Goal: Information Seeking & Learning: Compare options

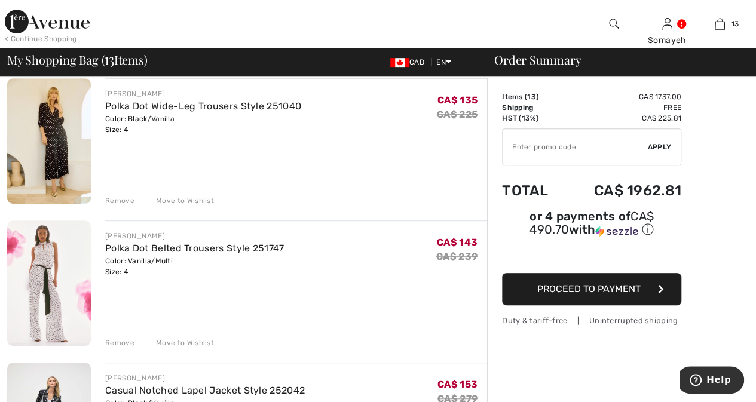
scroll to position [358, 0]
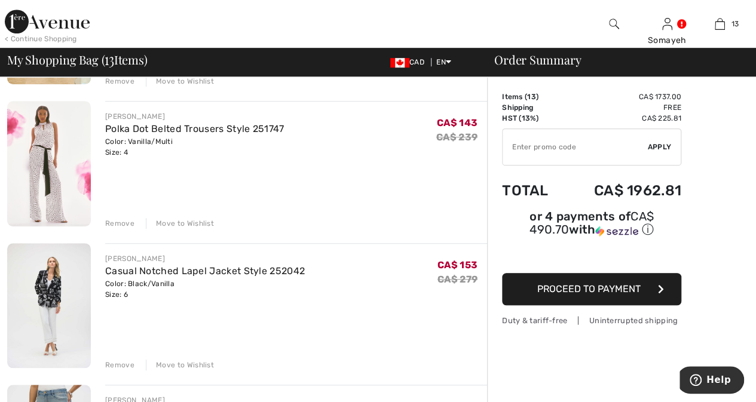
click at [47, 280] on img at bounding box center [49, 305] width 84 height 125
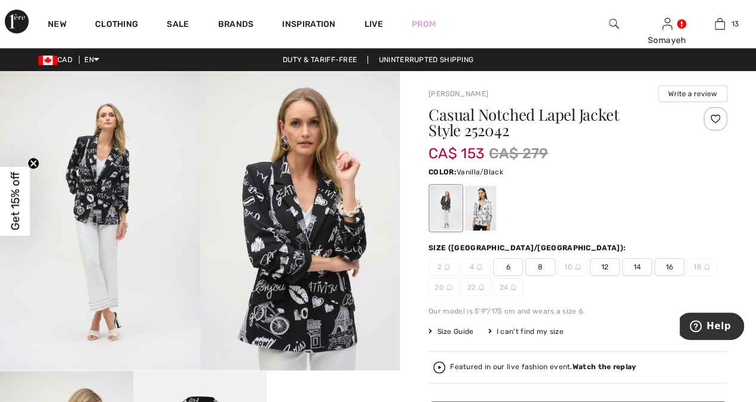
click at [485, 211] on div at bounding box center [480, 208] width 31 height 45
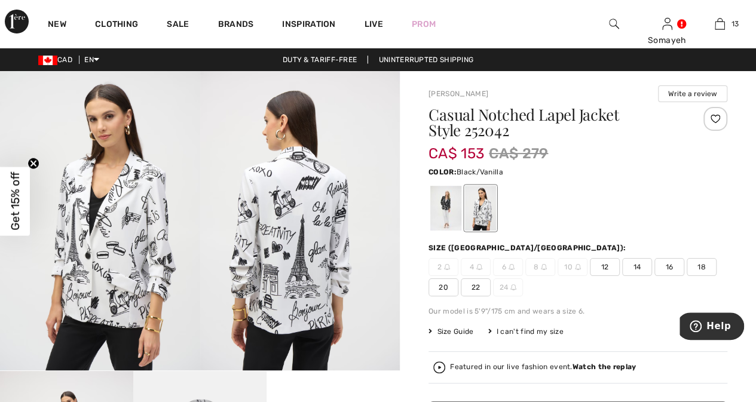
click at [450, 216] on div at bounding box center [445, 208] width 31 height 45
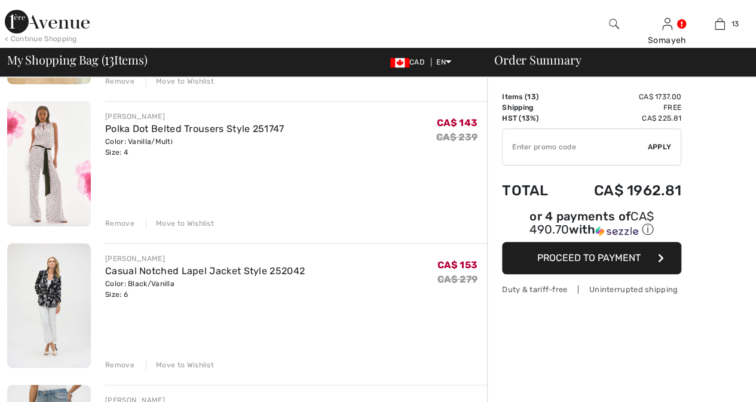
checkbox input "true"
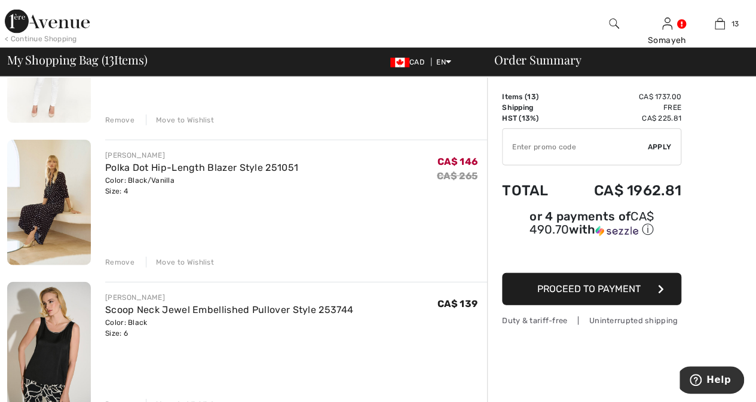
scroll to position [1374, 0]
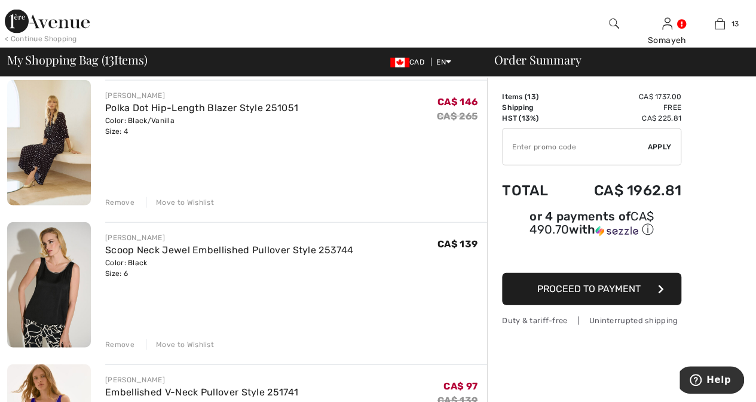
click at [59, 295] on img at bounding box center [49, 284] width 84 height 125
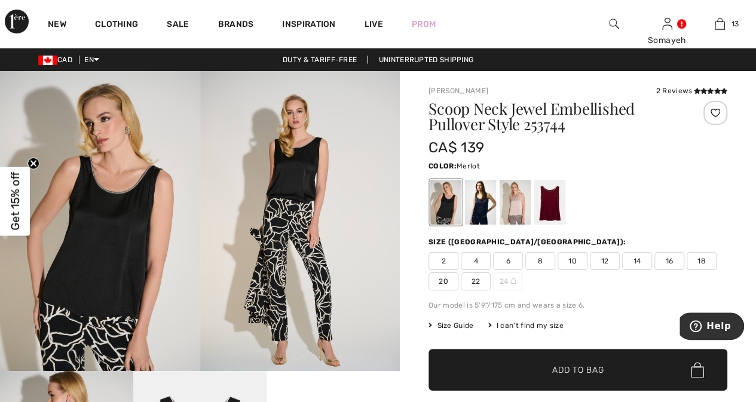
click at [552, 198] on div at bounding box center [549, 202] width 31 height 45
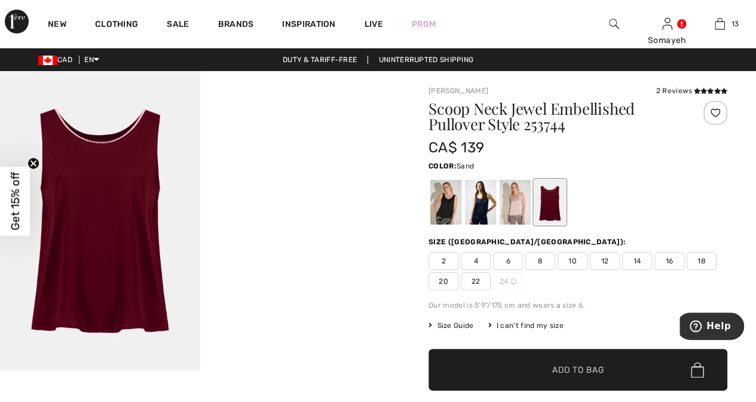
click at [517, 202] on div at bounding box center [514, 202] width 31 height 45
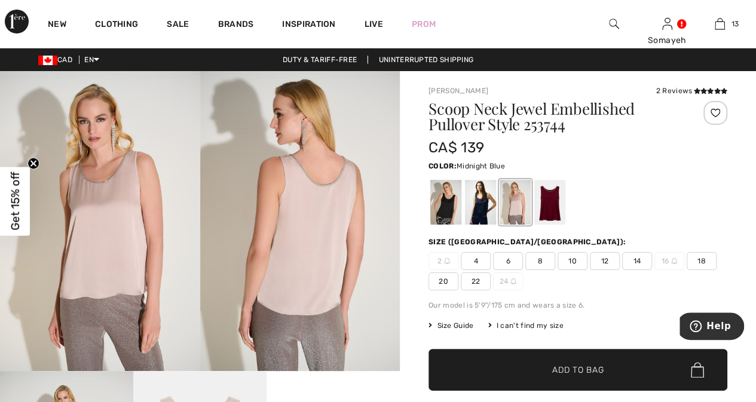
click at [478, 198] on div at bounding box center [480, 202] width 31 height 45
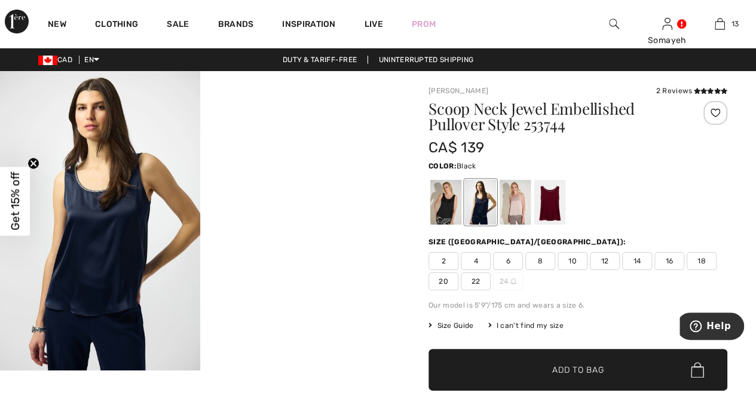
click at [437, 200] on div at bounding box center [445, 202] width 31 height 45
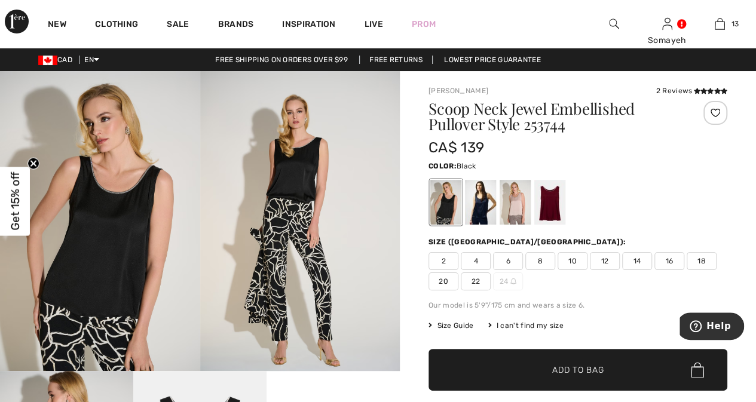
click at [116, 231] on img at bounding box center [100, 221] width 200 height 300
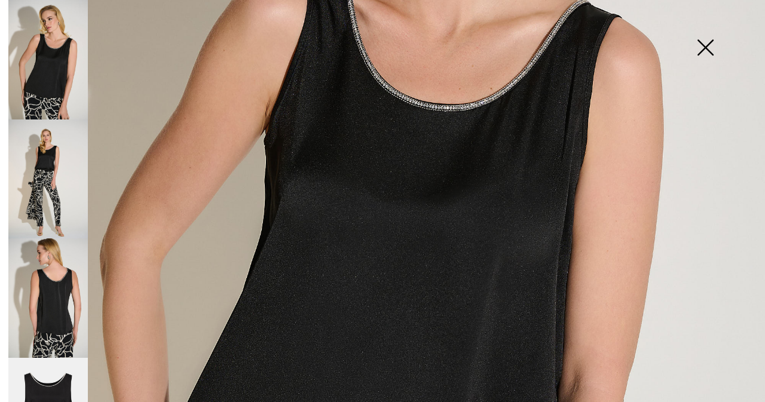
scroll to position [239, 0]
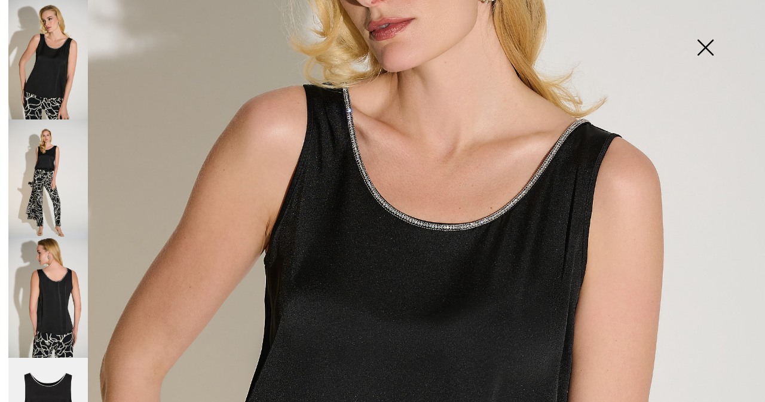
click at [36, 165] on img at bounding box center [47, 178] width 79 height 119
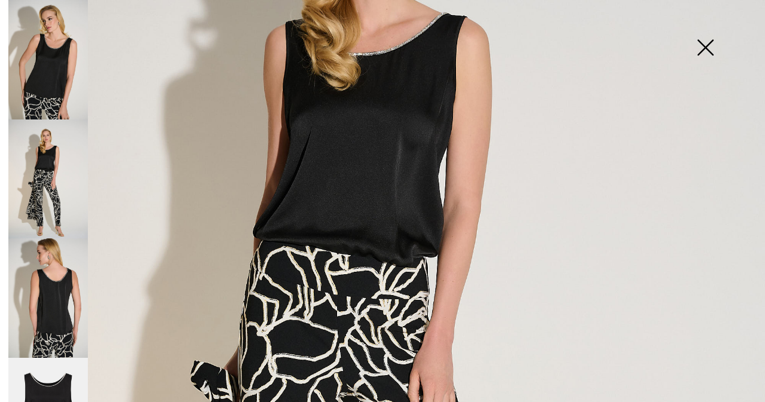
click at [50, 294] on img at bounding box center [47, 297] width 79 height 119
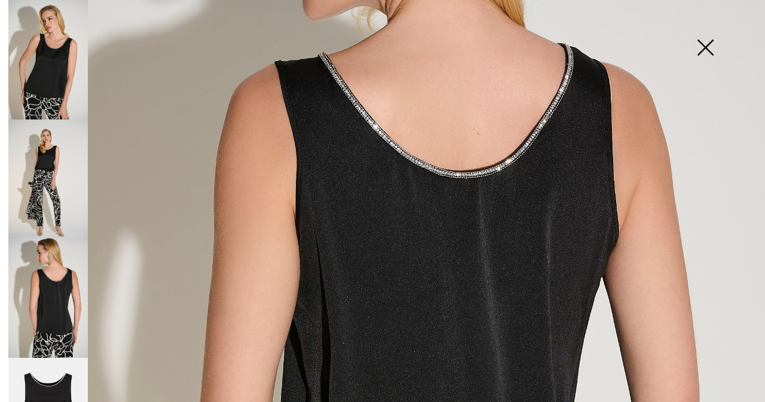
scroll to position [57, 0]
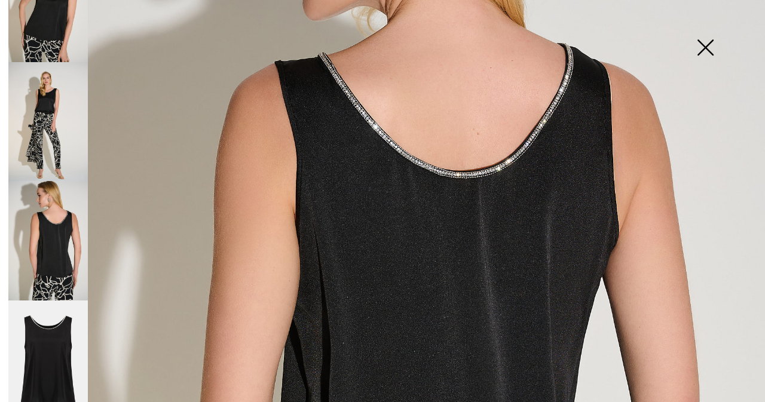
click at [54, 330] on img at bounding box center [47, 359] width 79 height 119
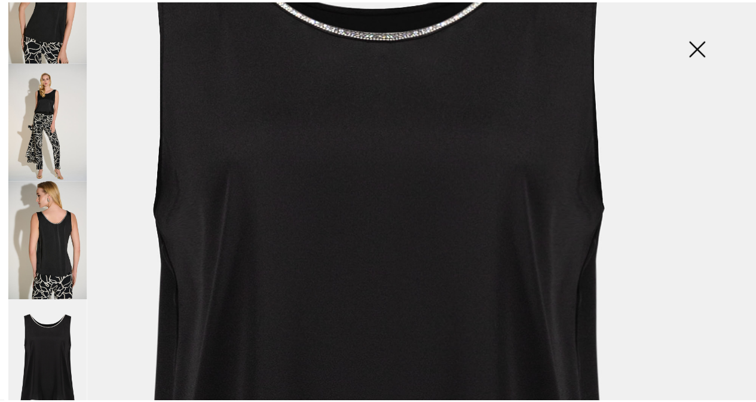
scroll to position [119, 0]
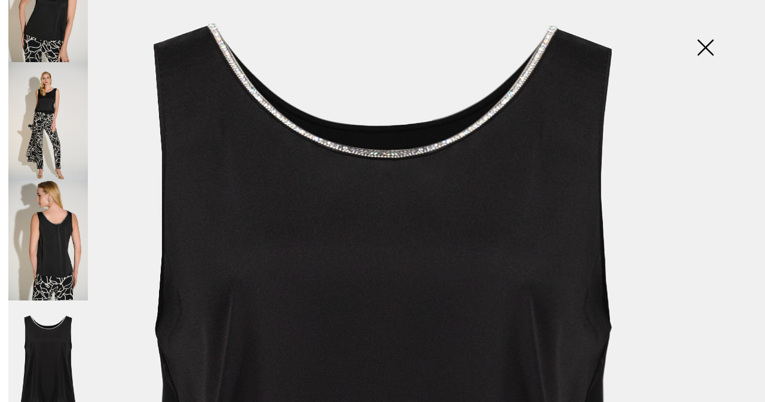
click at [698, 45] on img at bounding box center [705, 49] width 60 height 62
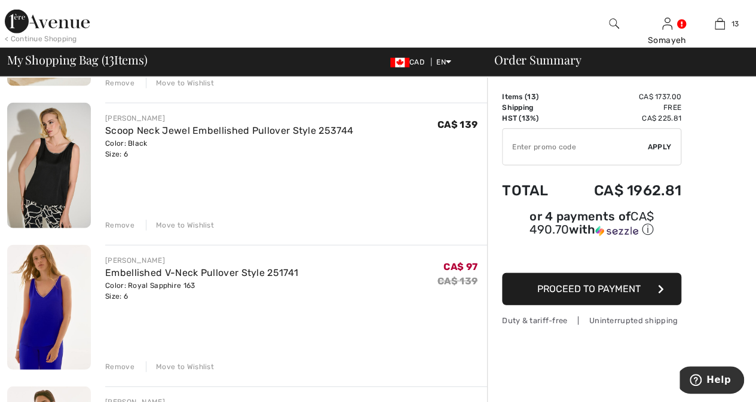
scroll to position [1553, 0]
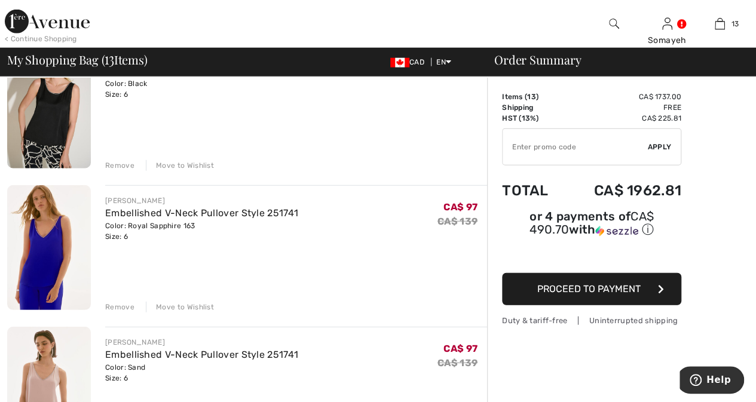
click at [43, 245] on img at bounding box center [49, 247] width 84 height 125
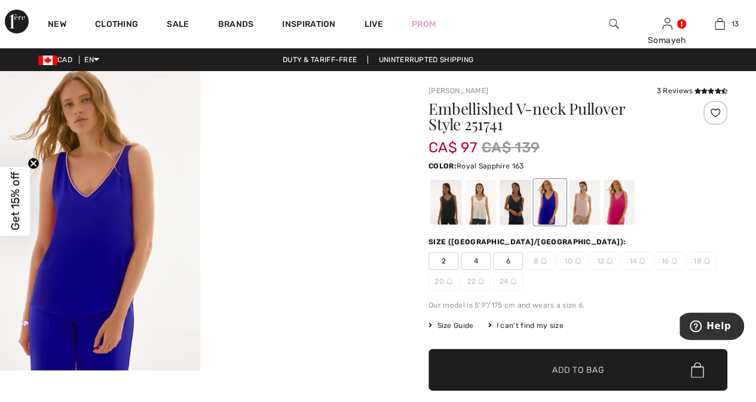
click at [106, 242] on img at bounding box center [100, 220] width 200 height 299
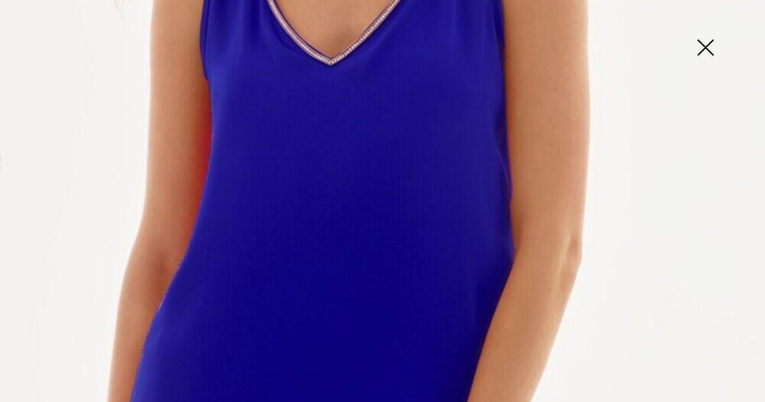
scroll to position [358, 0]
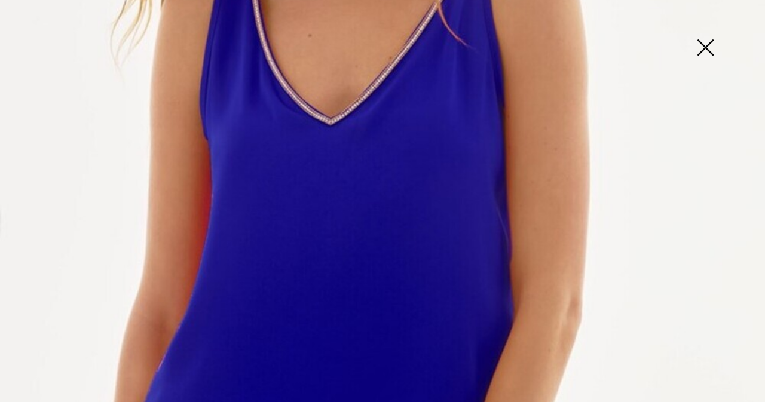
click at [705, 46] on img at bounding box center [705, 49] width 60 height 62
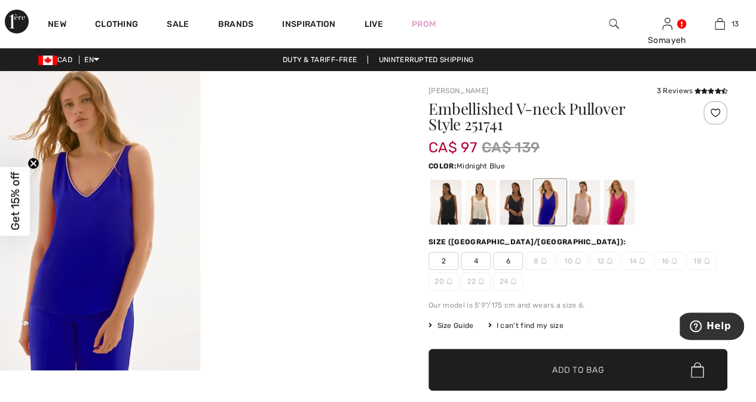
click at [515, 204] on div at bounding box center [514, 202] width 31 height 45
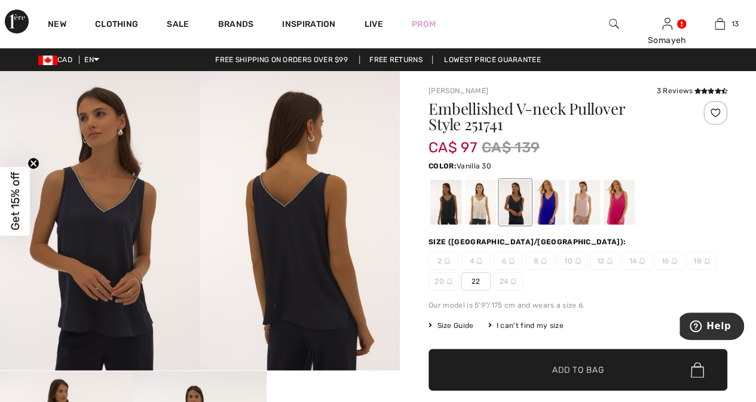
click at [478, 205] on div at bounding box center [480, 202] width 31 height 45
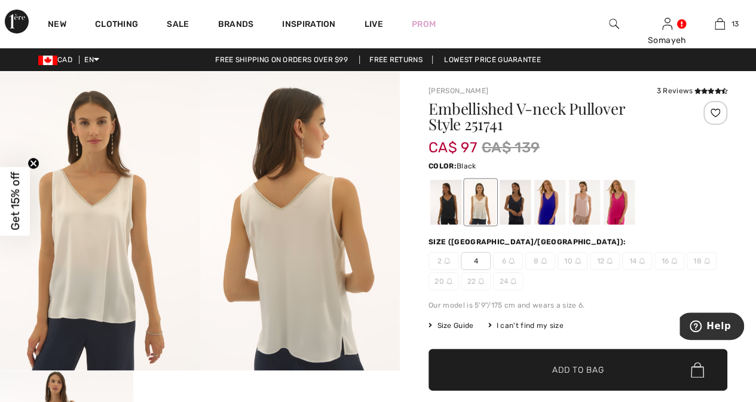
click at [453, 205] on div at bounding box center [445, 202] width 31 height 45
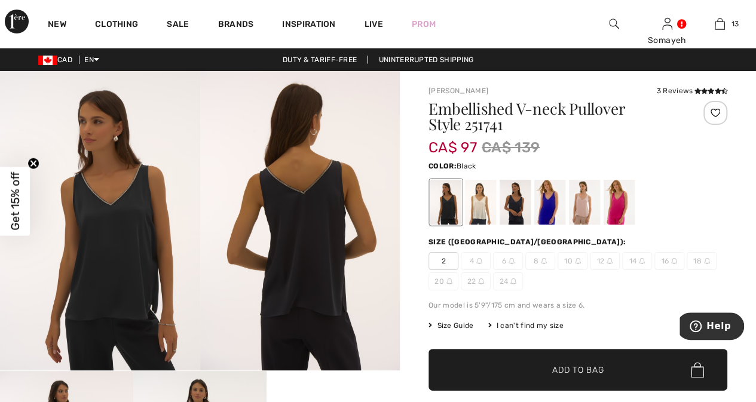
click at [110, 236] on img at bounding box center [100, 220] width 200 height 299
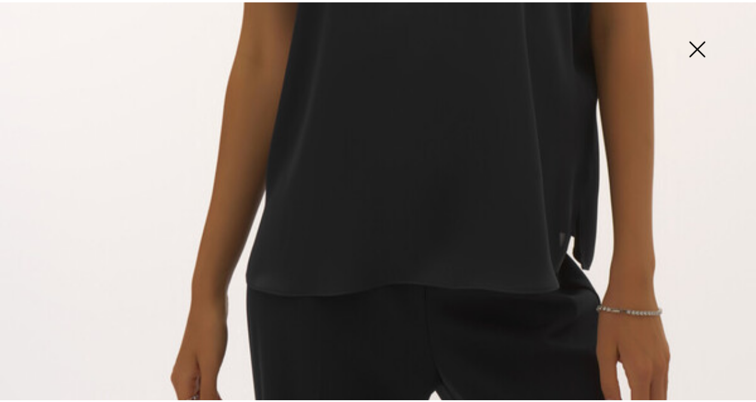
scroll to position [729, 0]
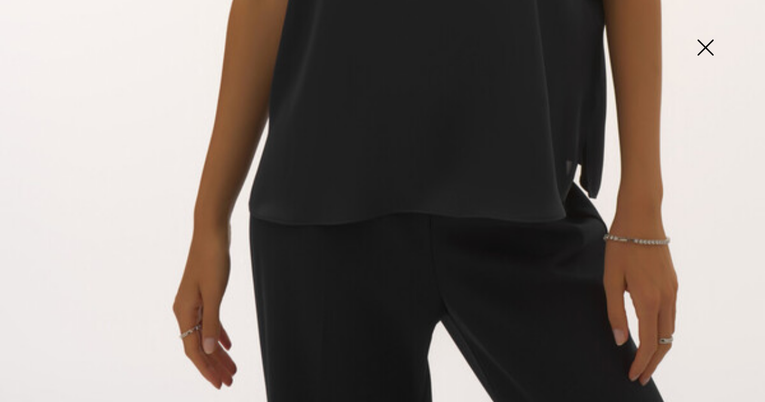
click at [708, 47] on img at bounding box center [705, 49] width 60 height 62
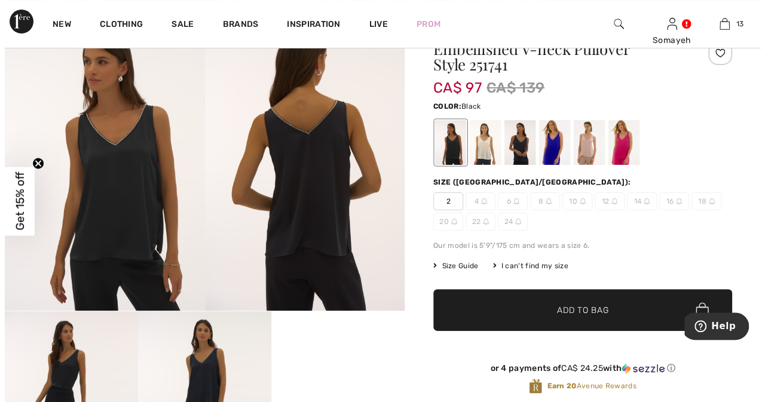
scroll to position [239, 0]
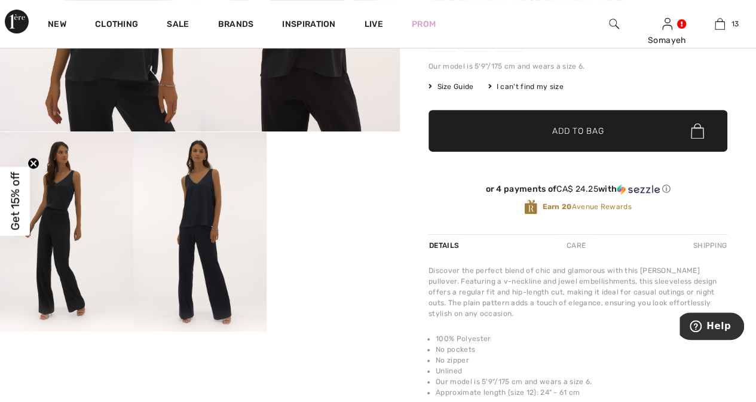
click at [204, 208] on img at bounding box center [199, 231] width 133 height 199
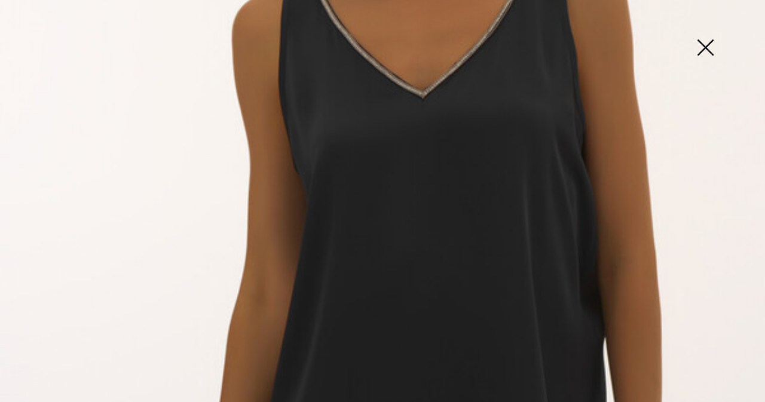
scroll to position [238, 0]
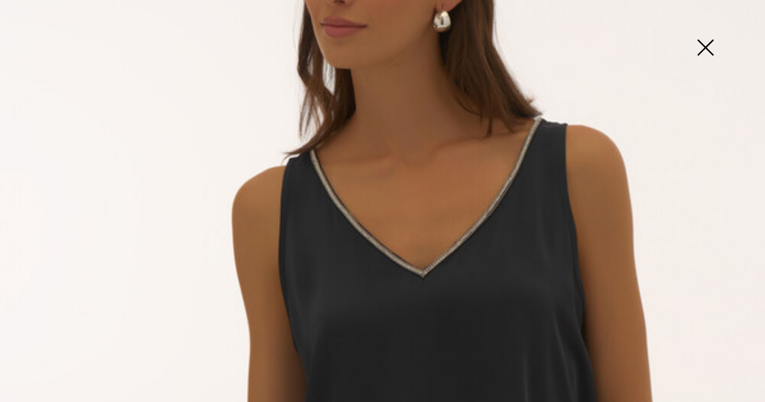
click at [710, 45] on img at bounding box center [705, 49] width 60 height 62
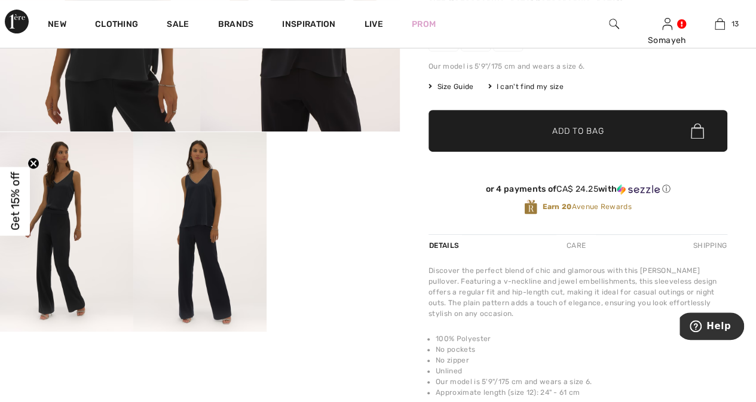
click at [76, 195] on img at bounding box center [66, 231] width 133 height 199
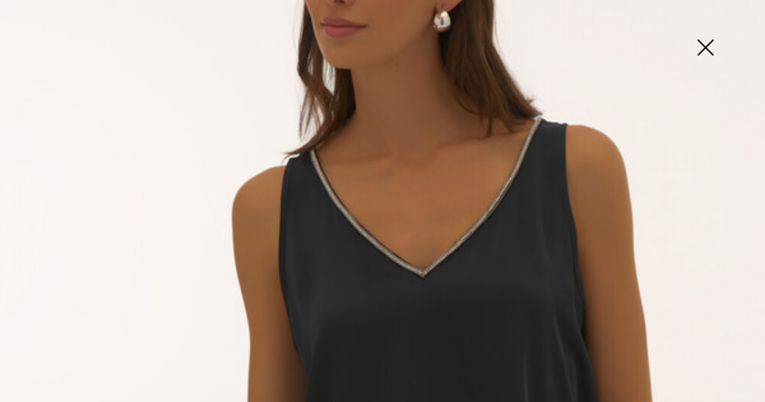
click at [704, 45] on img at bounding box center [705, 49] width 60 height 62
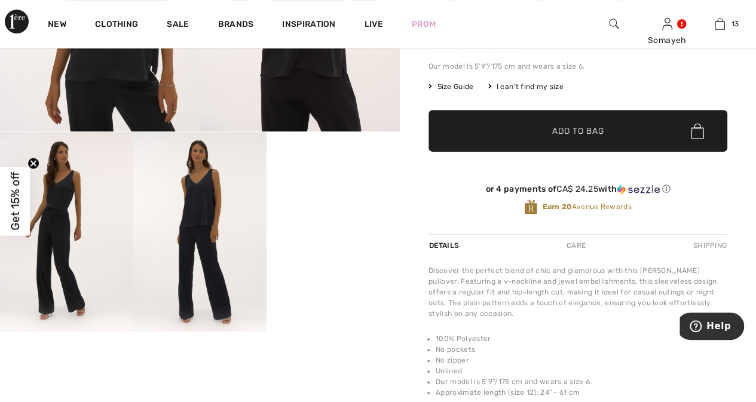
scroll to position [60, 0]
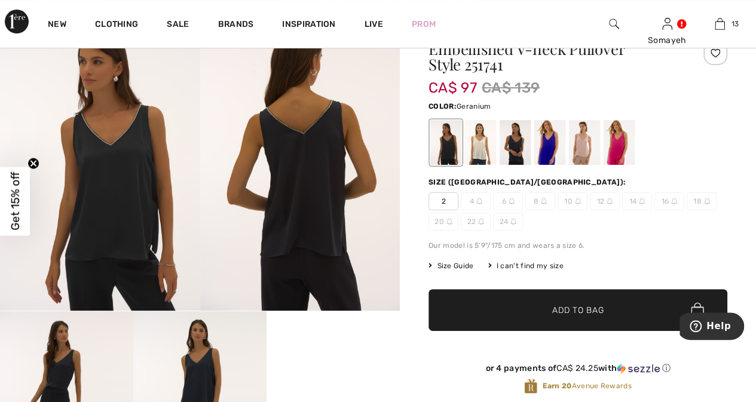
click at [621, 143] on div at bounding box center [618, 142] width 31 height 45
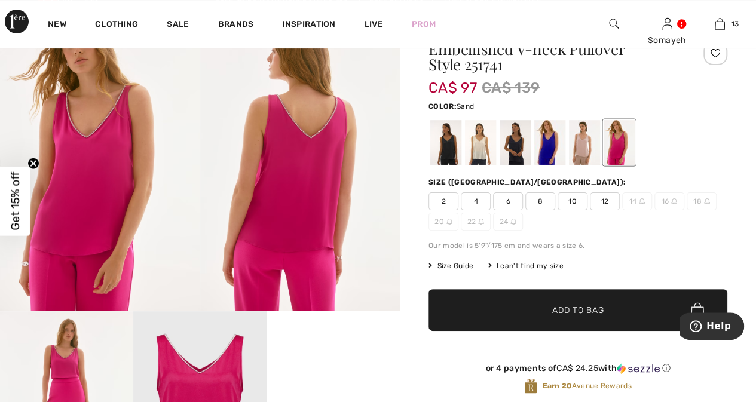
click at [578, 144] on div at bounding box center [584, 142] width 31 height 45
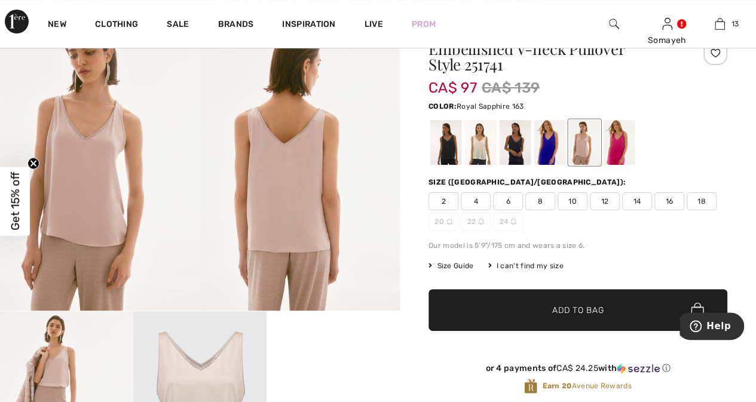
click at [554, 143] on div at bounding box center [549, 142] width 31 height 45
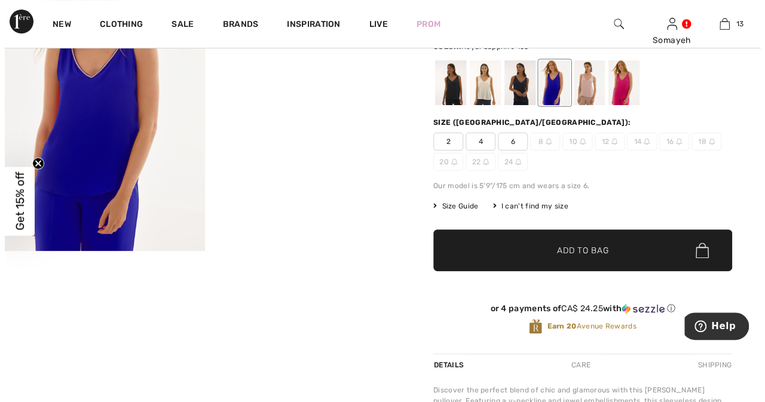
scroll to position [0, 0]
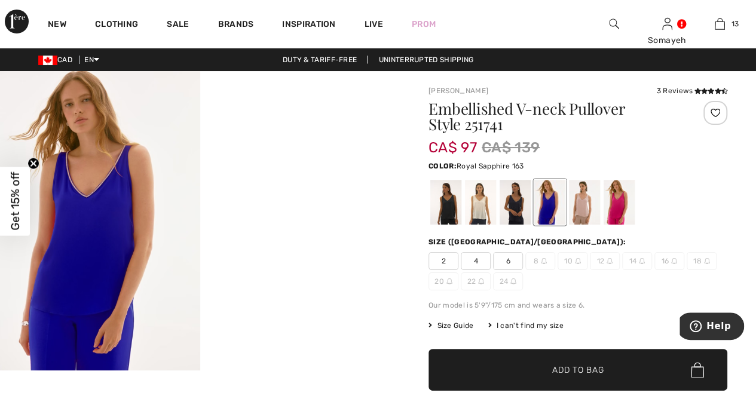
click at [108, 240] on img at bounding box center [100, 220] width 200 height 299
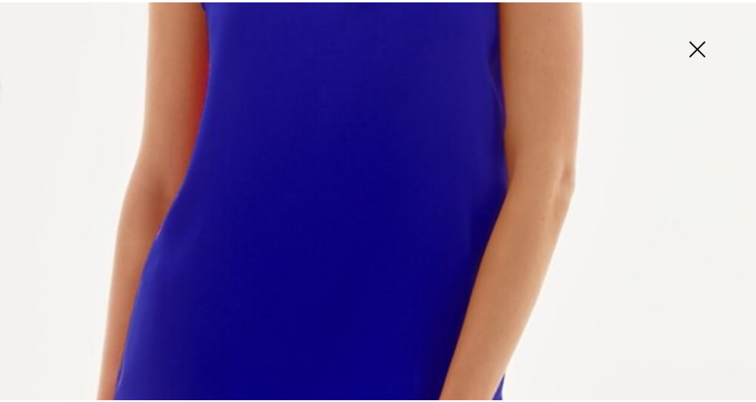
scroll to position [251, 0]
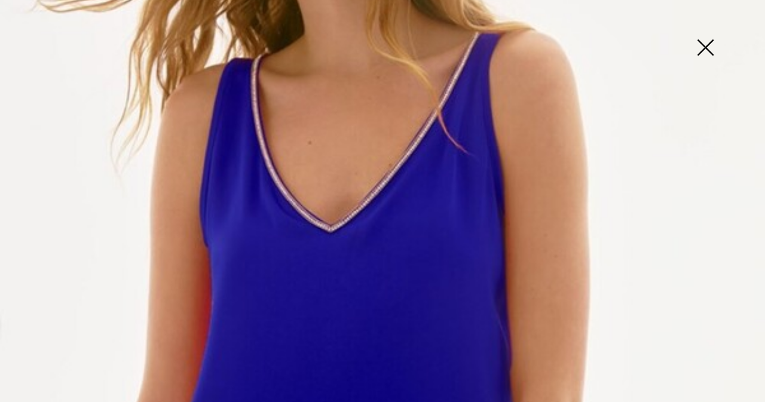
click at [704, 47] on img at bounding box center [705, 49] width 60 height 62
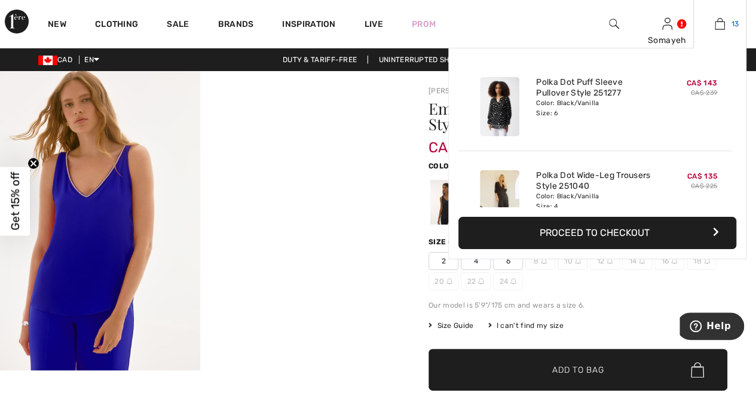
click at [716, 26] on img at bounding box center [719, 24] width 10 height 14
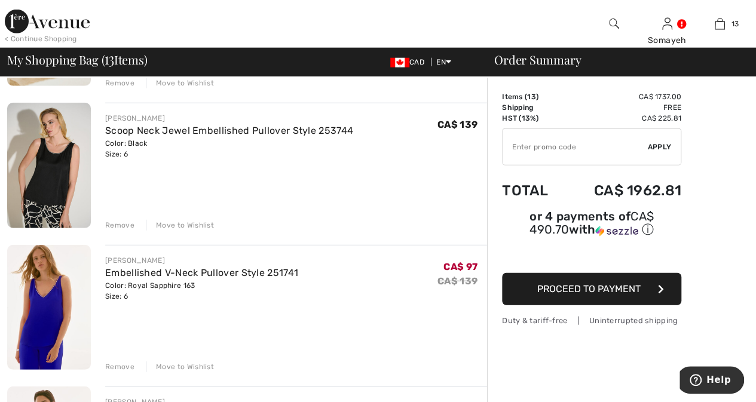
scroll to position [1433, 0]
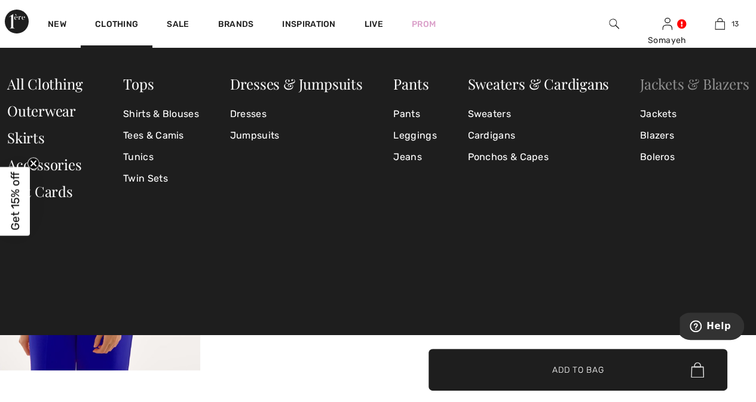
click at [700, 85] on link "Jackets & Blazers" at bounding box center [694, 83] width 109 height 19
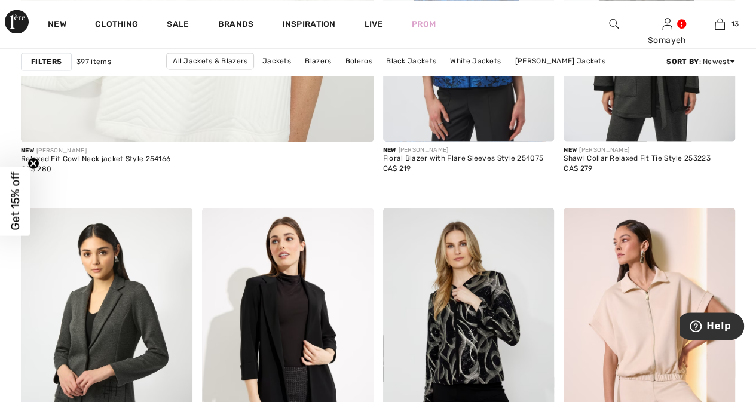
scroll to position [3285, 0]
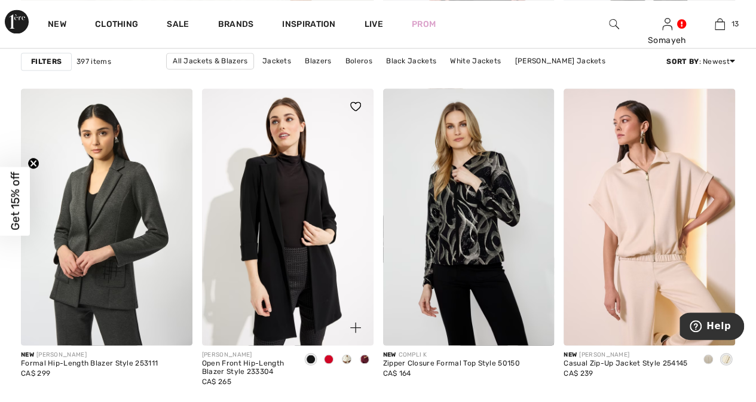
click at [363, 357] on span at bounding box center [365, 359] width 10 height 10
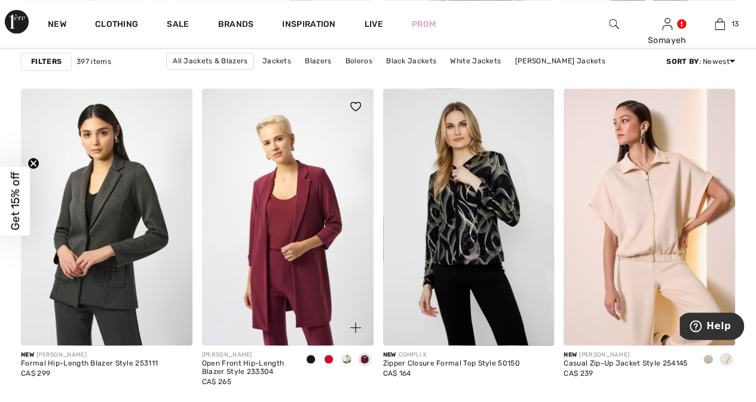
click at [347, 356] on span at bounding box center [347, 359] width 10 height 10
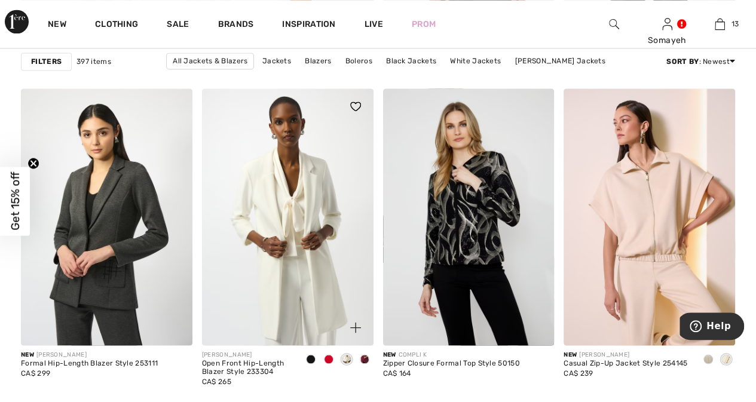
click at [364, 355] on span at bounding box center [365, 359] width 10 height 10
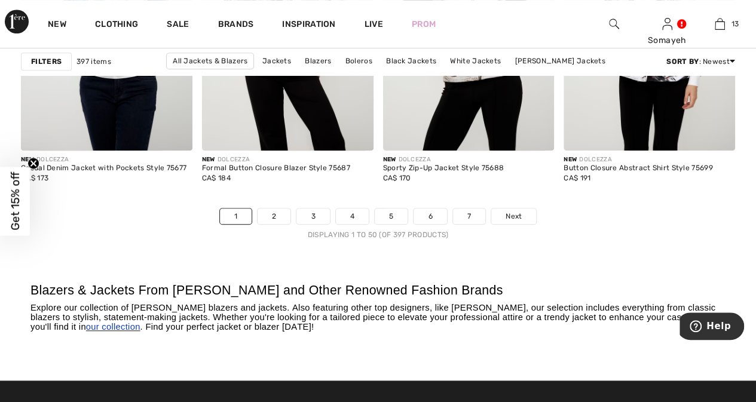
scroll to position [4957, 0]
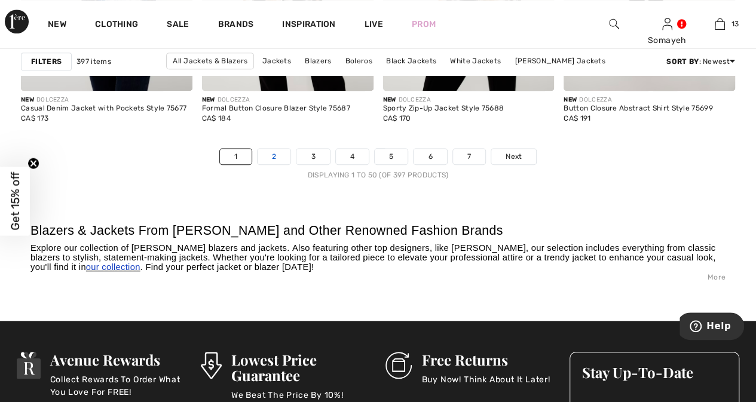
click at [269, 155] on link "2" at bounding box center [273, 157] width 33 height 16
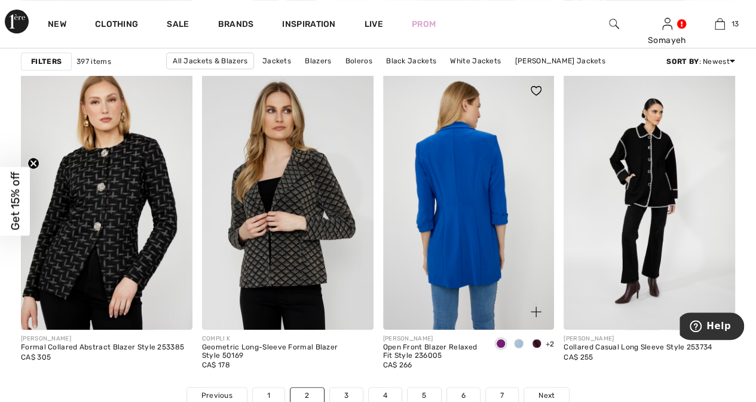
scroll to position [4898, 0]
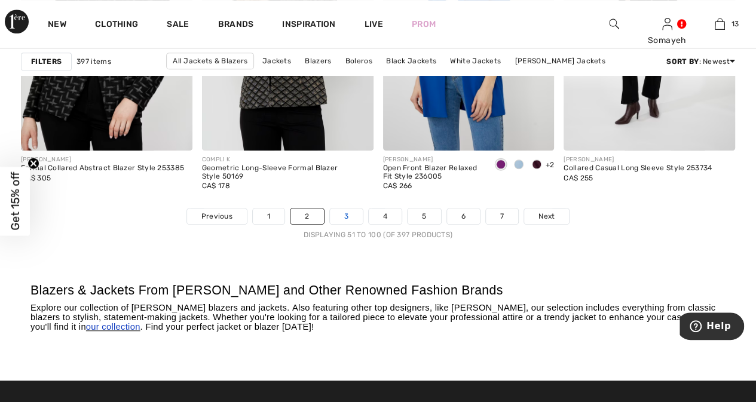
click at [349, 211] on link "3" at bounding box center [346, 216] width 33 height 16
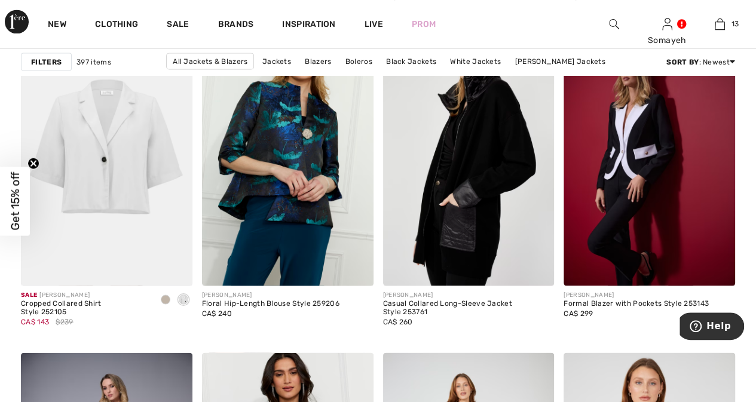
scroll to position [3285, 0]
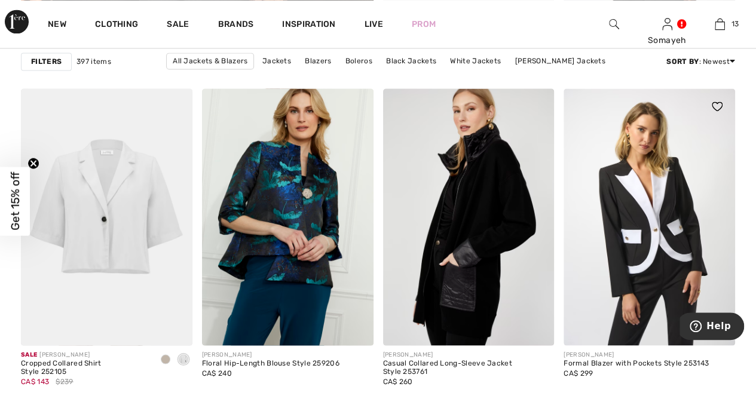
click at [653, 212] on img at bounding box center [648, 216] width 171 height 257
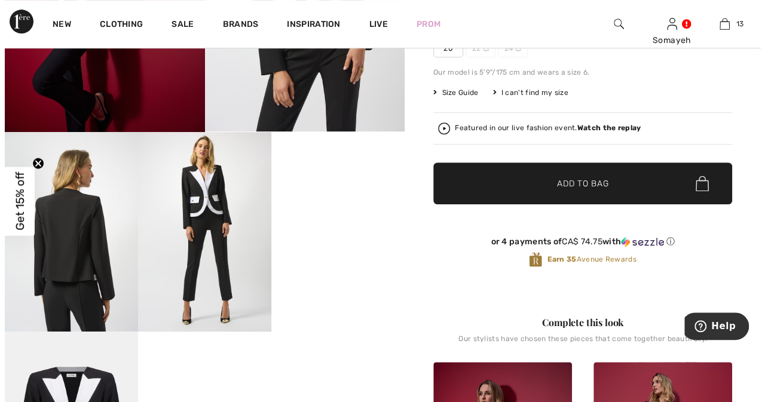
scroll to position [179, 0]
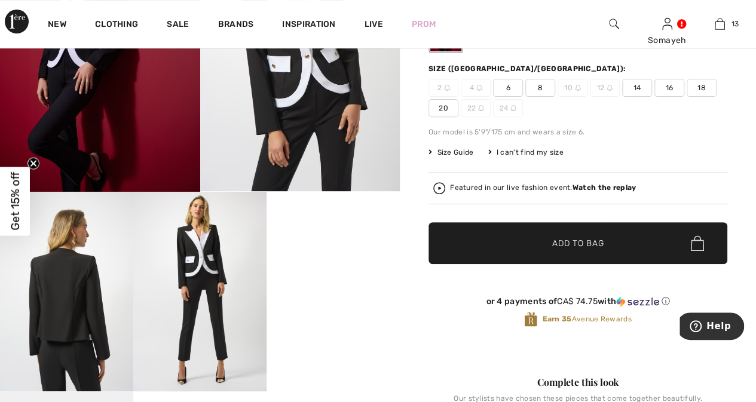
click at [289, 81] on img at bounding box center [300, 41] width 200 height 299
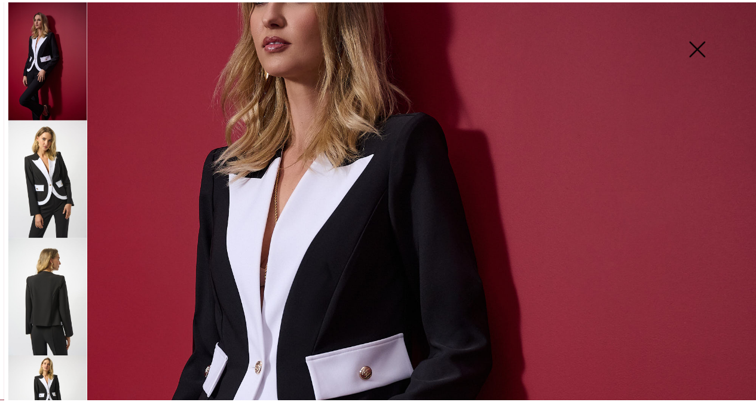
scroll to position [358, 0]
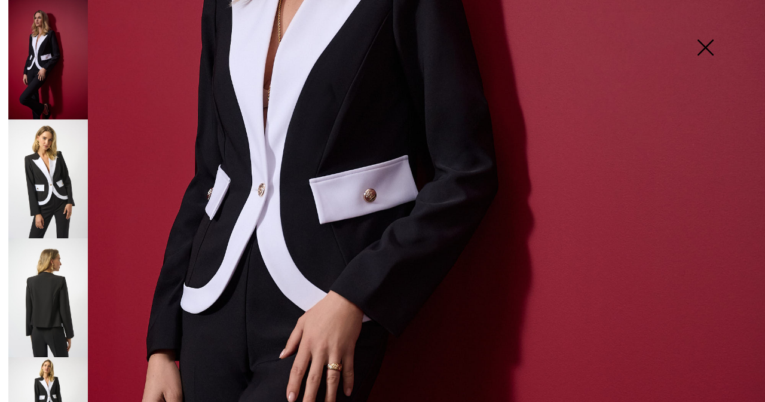
click at [45, 210] on img at bounding box center [47, 178] width 79 height 119
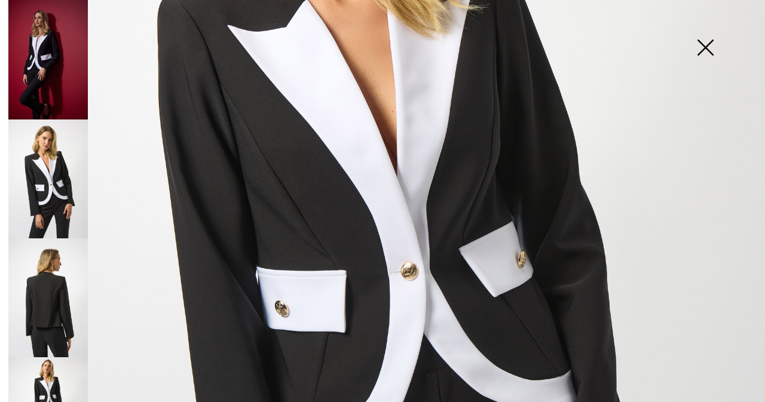
click at [705, 51] on img at bounding box center [705, 49] width 60 height 62
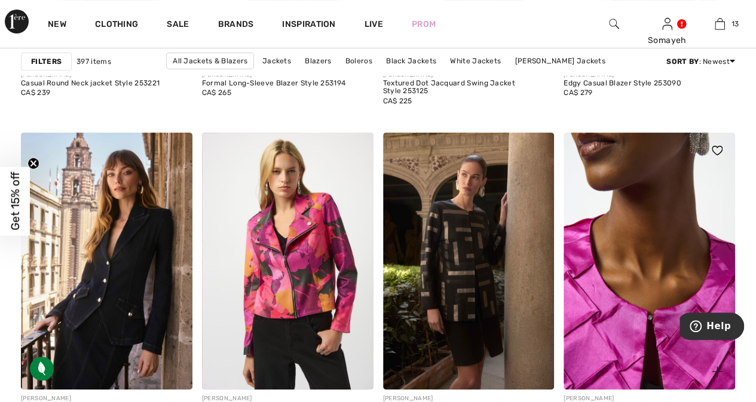
scroll to position [4838, 0]
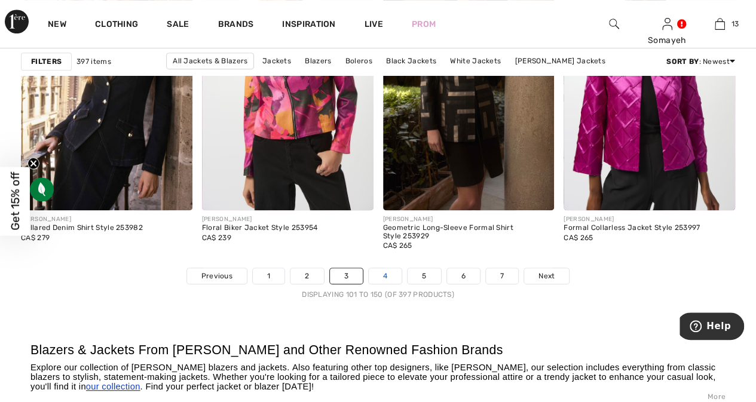
click at [389, 276] on link "4" at bounding box center [385, 276] width 33 height 16
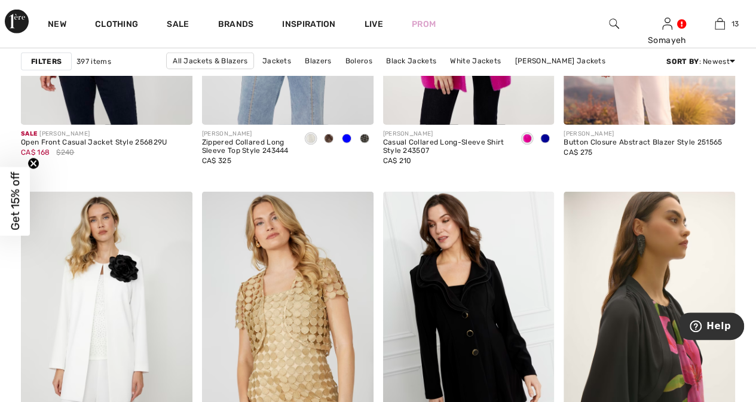
scroll to position [1852, 0]
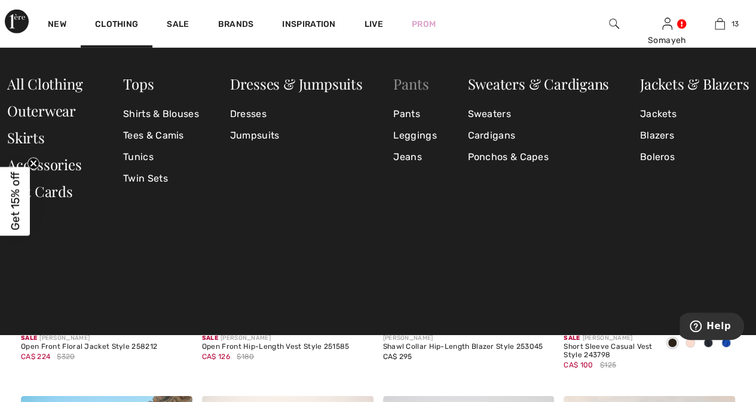
click at [415, 87] on link "Pants" at bounding box center [410, 83] width 35 height 19
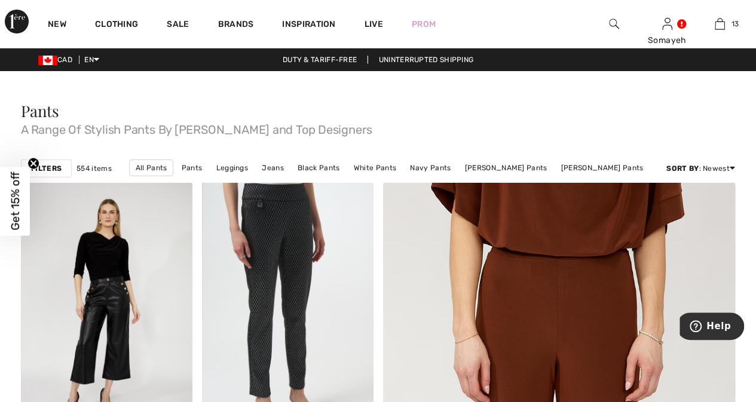
click at [44, 167] on strong "Filters" at bounding box center [46, 168] width 30 height 11
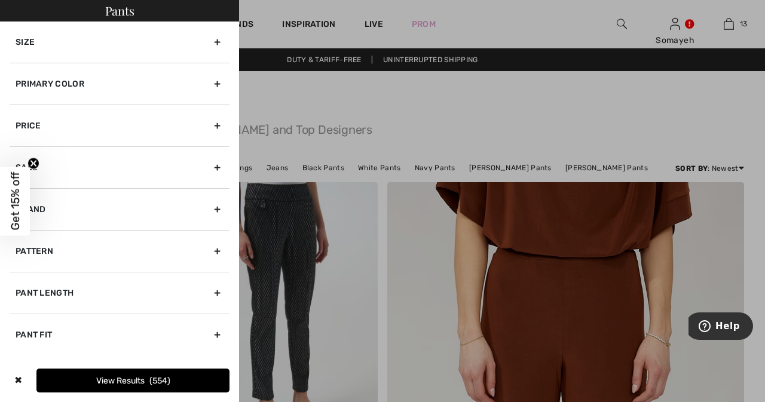
click at [217, 82] on div "Primary Color" at bounding box center [120, 84] width 220 height 42
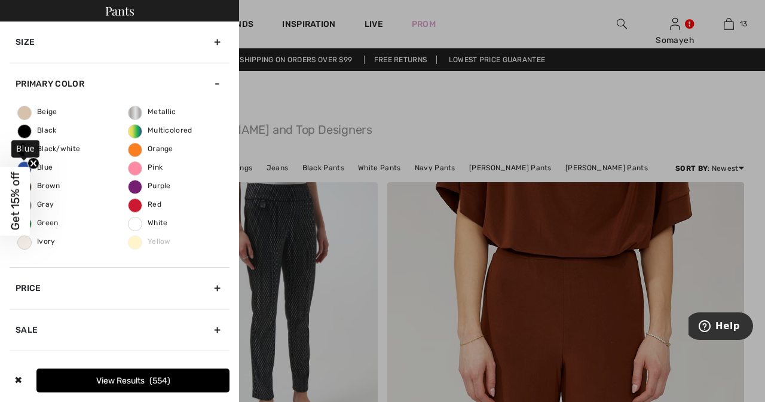
click at [43, 168] on span "Blue" at bounding box center [35, 167] width 35 height 8
click at [0, 0] on input "Blue" at bounding box center [0, 0] width 0 height 0
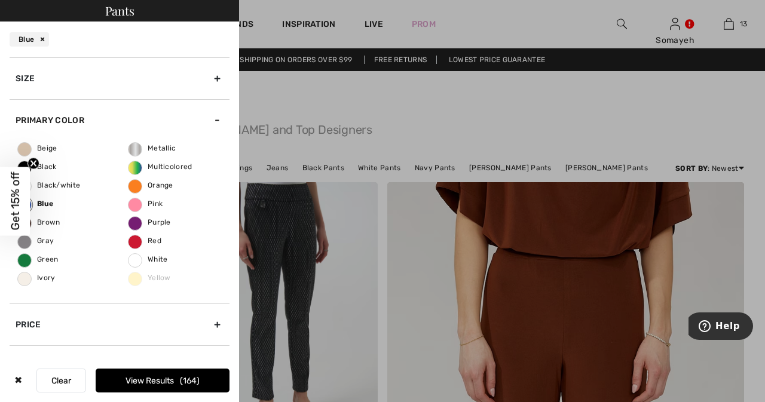
click at [165, 380] on button "View Results 164" at bounding box center [163, 381] width 134 height 24
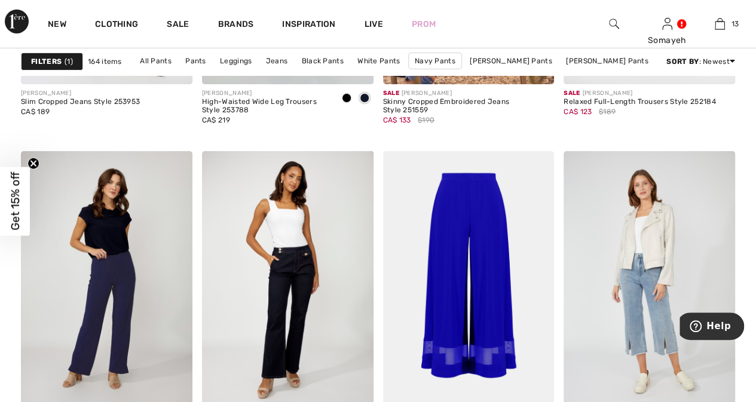
scroll to position [2210, 0]
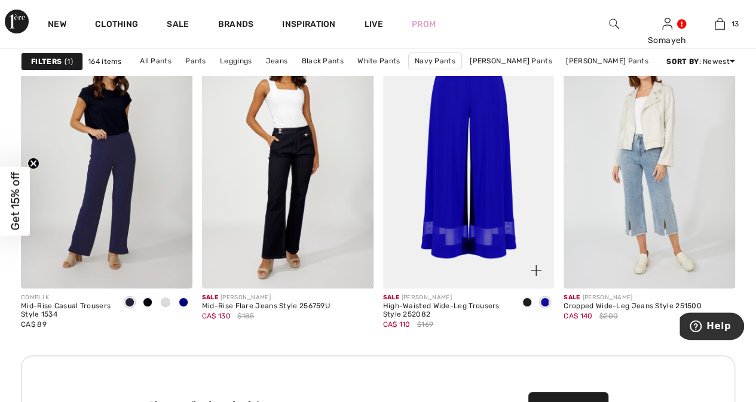
click at [529, 300] on span at bounding box center [527, 302] width 10 height 10
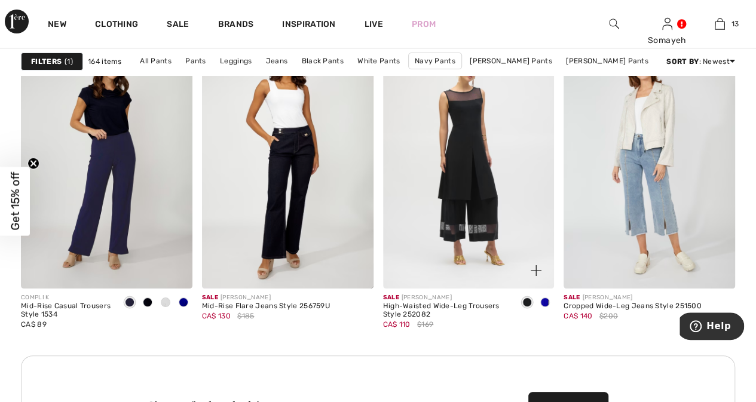
click at [486, 199] on img at bounding box center [468, 160] width 171 height 257
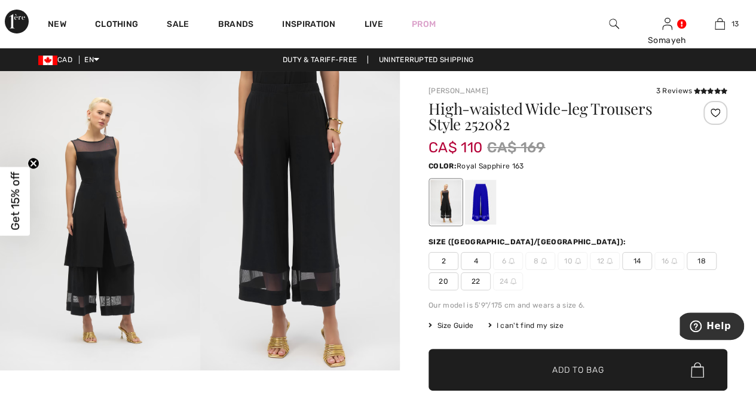
click at [483, 205] on div at bounding box center [480, 202] width 31 height 45
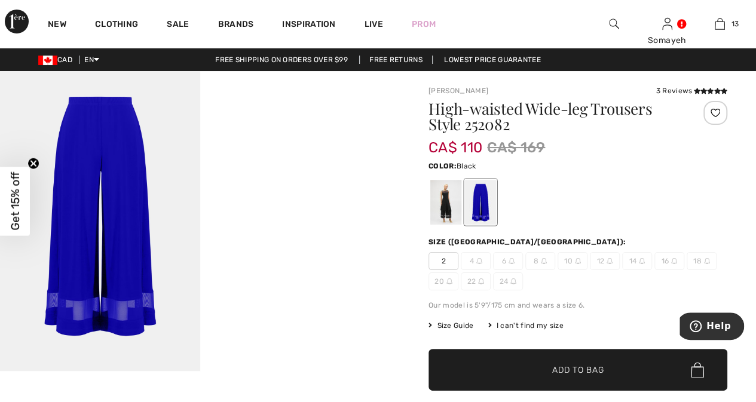
click at [447, 198] on div at bounding box center [445, 202] width 31 height 45
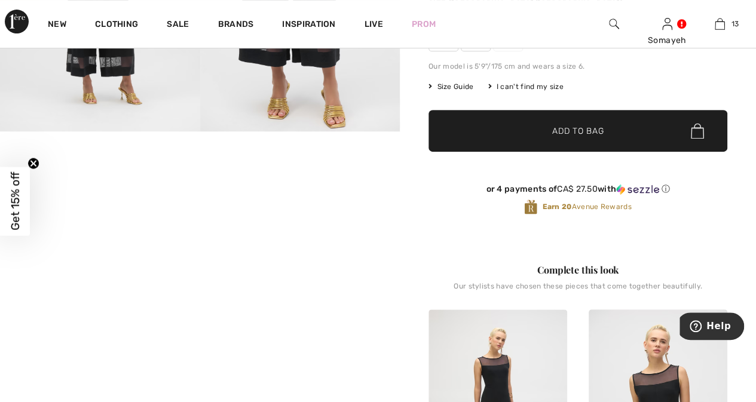
scroll to position [119, 0]
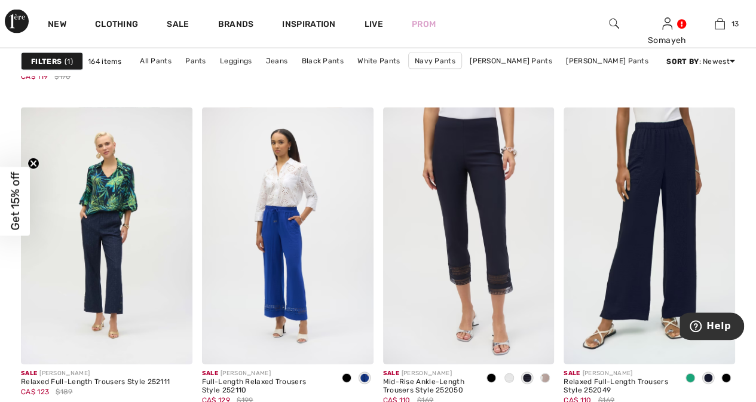
scroll to position [3643, 0]
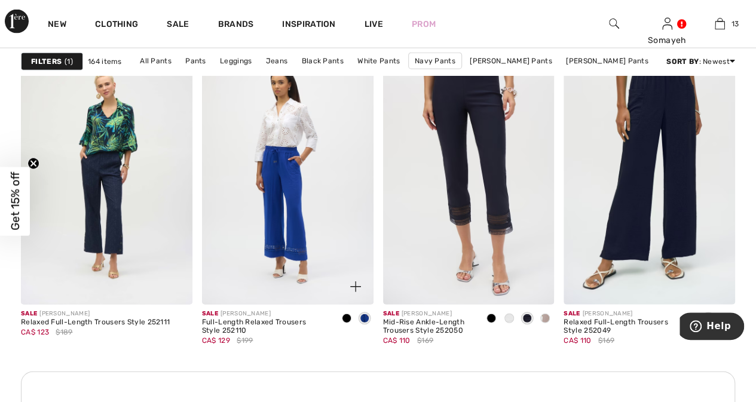
click at [348, 314] on span at bounding box center [347, 319] width 10 height 10
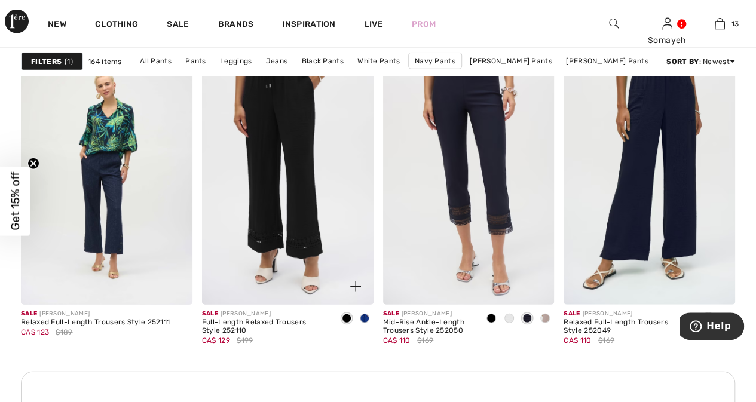
click at [364, 317] on span at bounding box center [365, 319] width 10 height 10
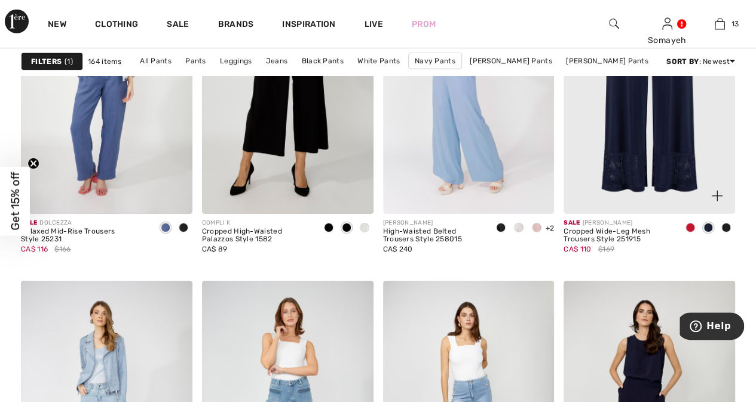
scroll to position [4121, 0]
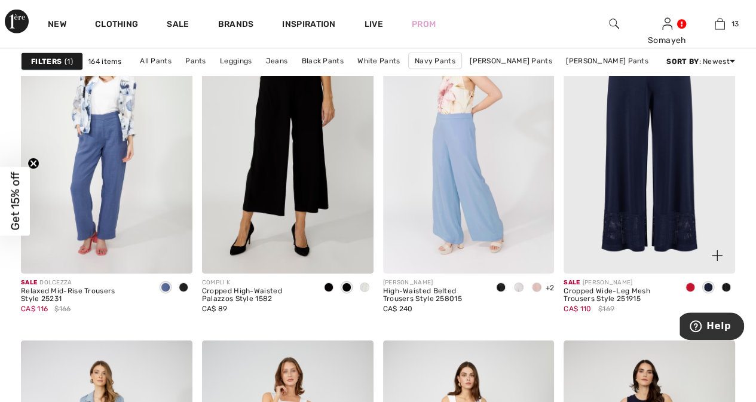
click at [689, 285] on span at bounding box center [690, 288] width 10 height 10
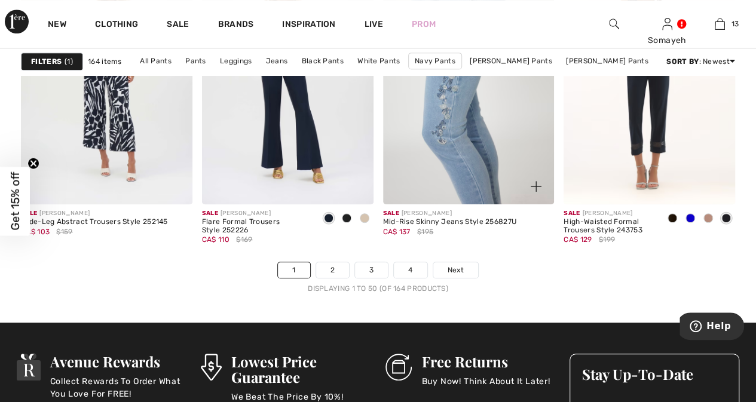
scroll to position [4898, 0]
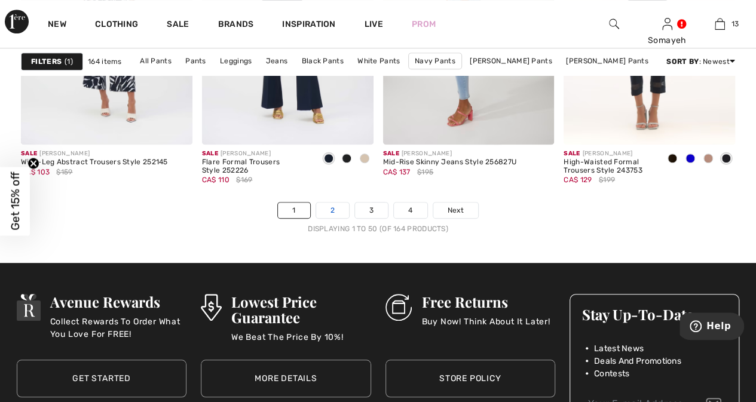
click at [338, 208] on link "2" at bounding box center [332, 210] width 33 height 16
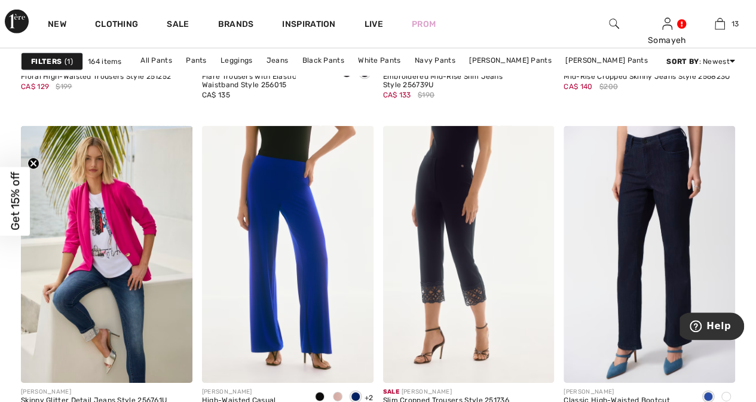
scroll to position [1852, 0]
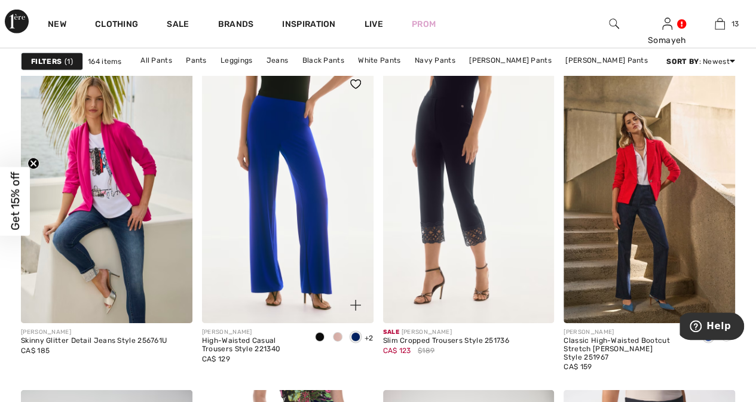
click at [339, 333] on span at bounding box center [338, 337] width 10 height 10
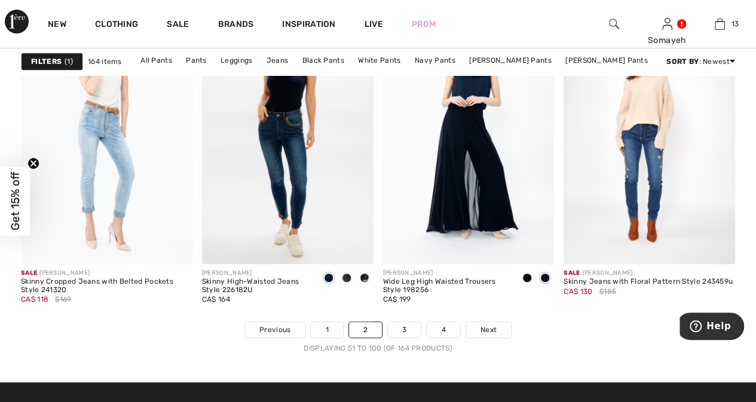
scroll to position [4838, 0]
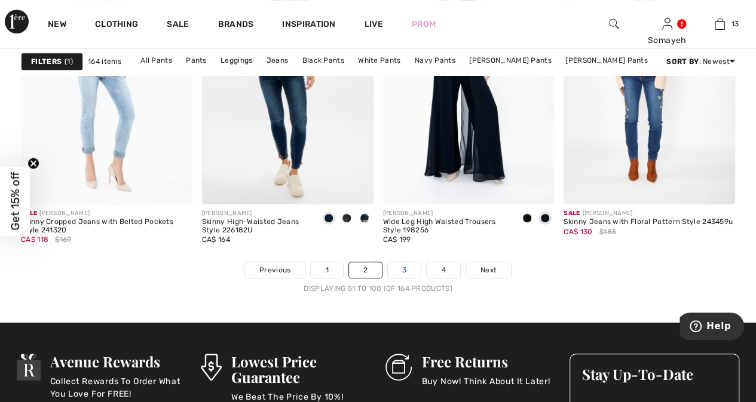
click at [409, 266] on link "3" at bounding box center [404, 270] width 33 height 16
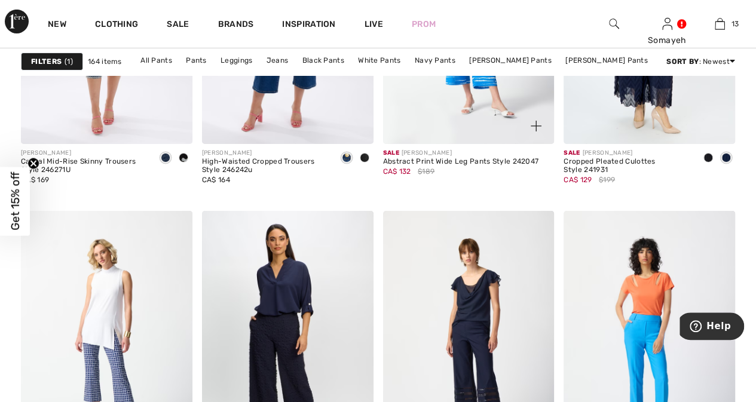
scroll to position [2150, 0]
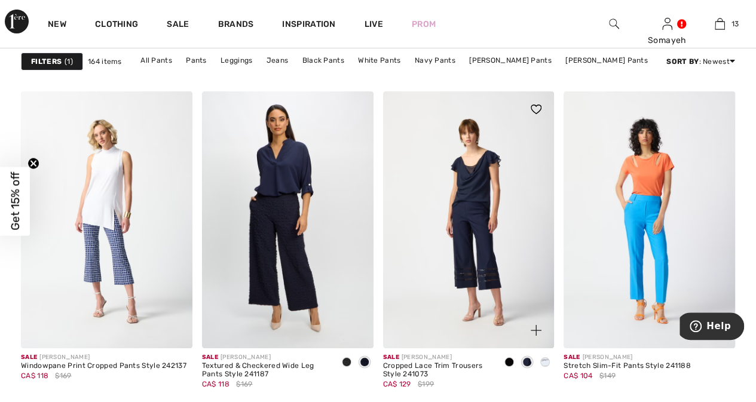
click at [545, 362] on span at bounding box center [545, 362] width 10 height 10
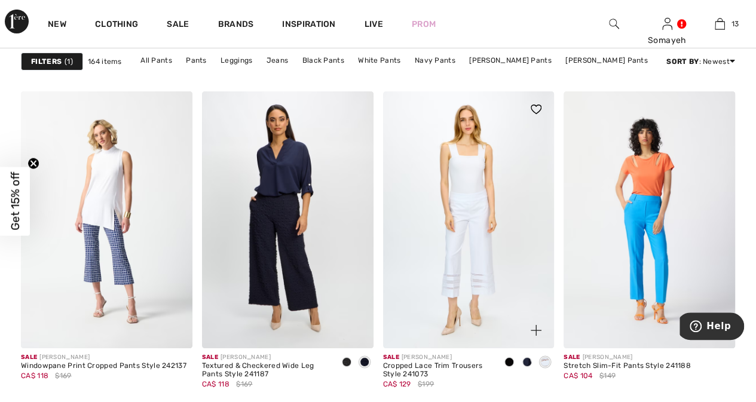
click at [526, 361] on span at bounding box center [527, 362] width 10 height 10
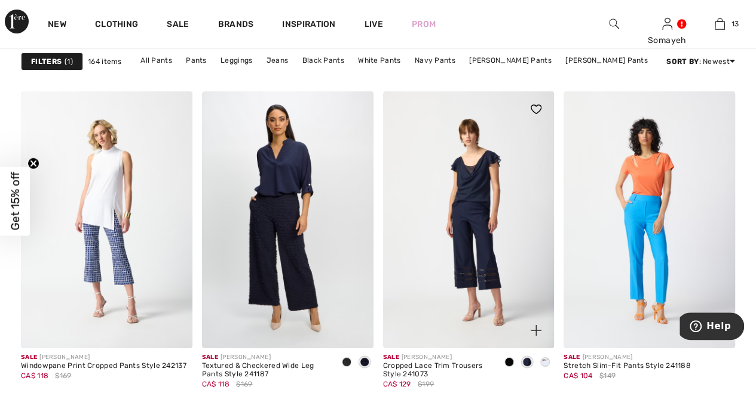
click at [507, 359] on span at bounding box center [509, 362] width 10 height 10
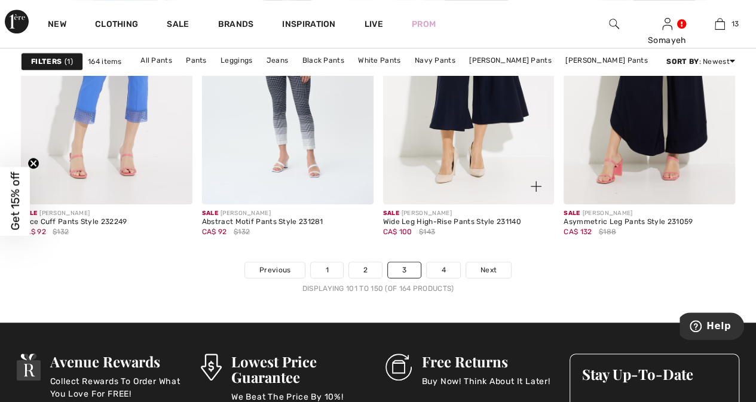
scroll to position [4718, 0]
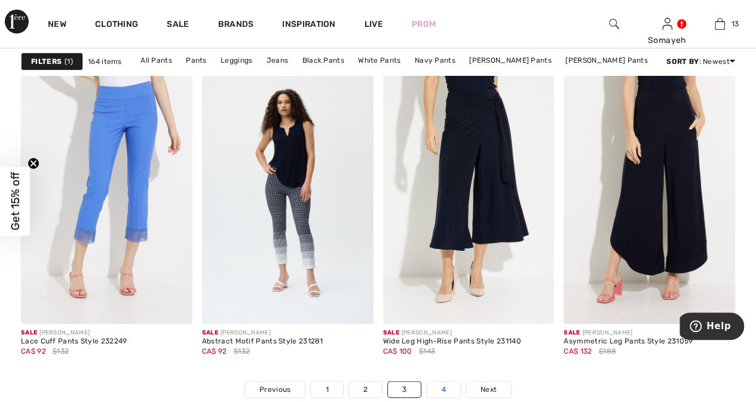
click at [440, 382] on link "4" at bounding box center [442, 390] width 33 height 16
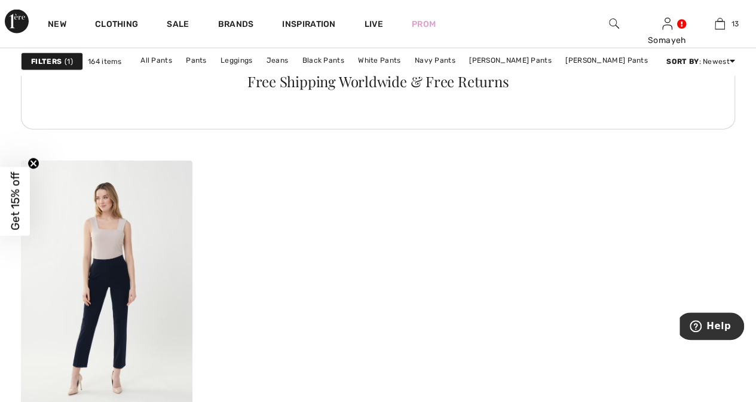
scroll to position [1613, 0]
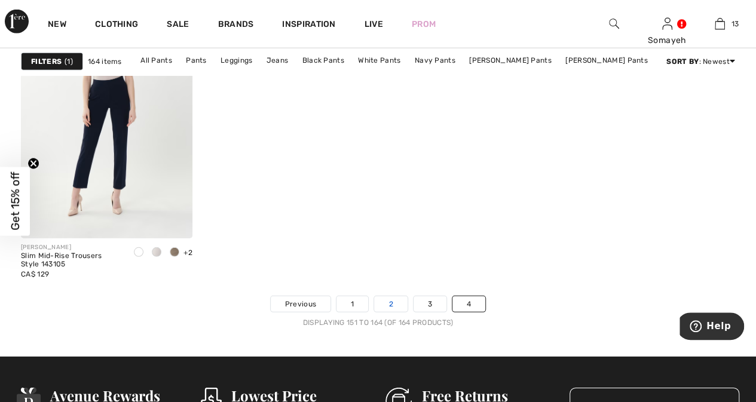
click at [391, 305] on link "2" at bounding box center [390, 304] width 33 height 16
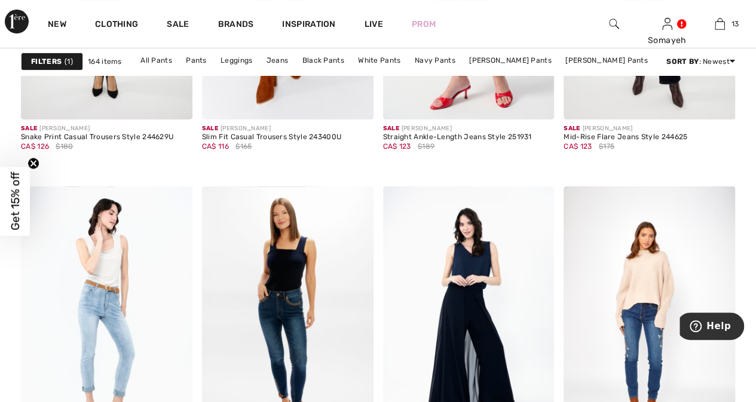
scroll to position [4778, 0]
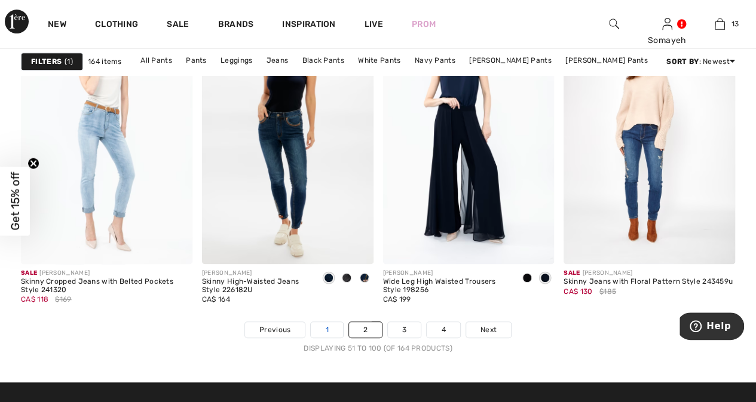
click at [326, 325] on link "1" at bounding box center [327, 330] width 32 height 16
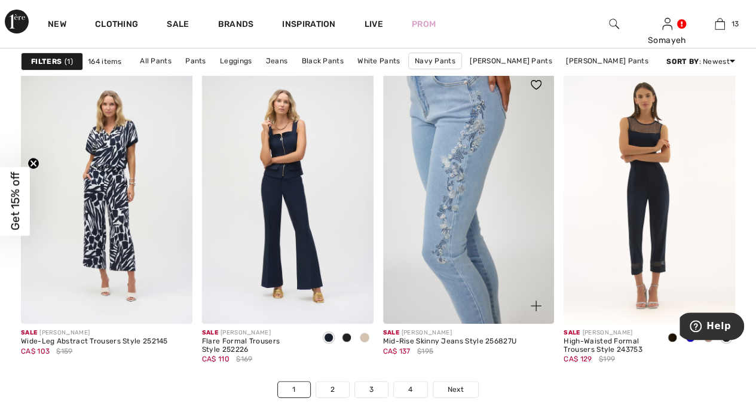
scroll to position [4838, 0]
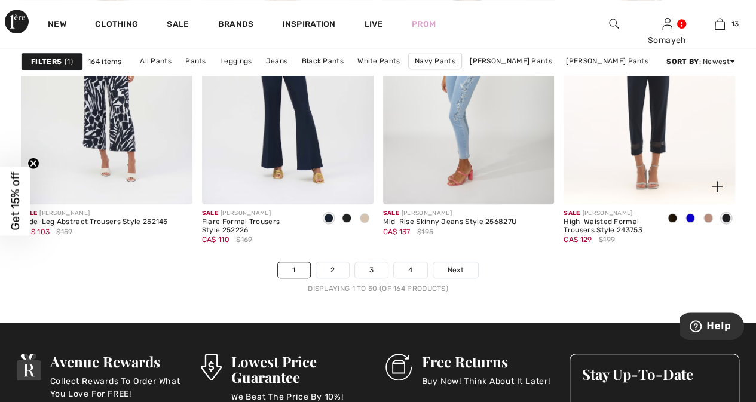
click at [689, 213] on span at bounding box center [690, 218] width 10 height 10
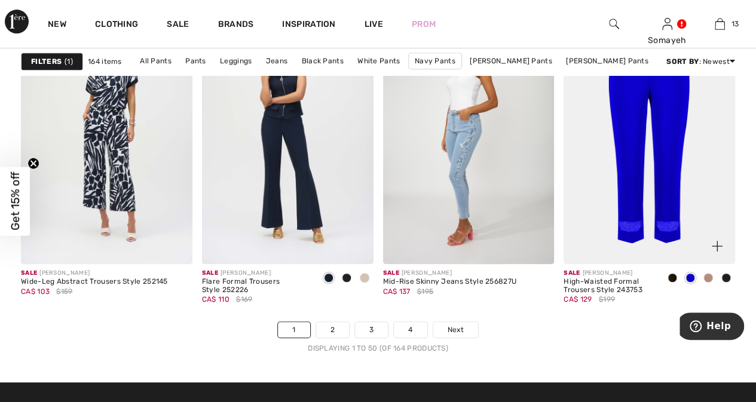
scroll to position [4718, 0]
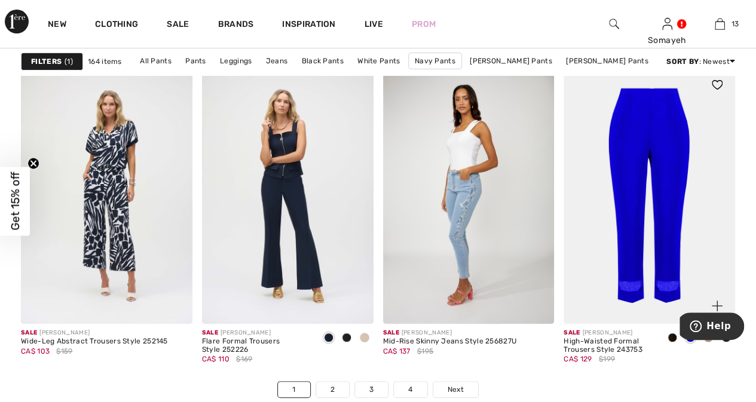
click at [665, 161] on img at bounding box center [648, 195] width 171 height 257
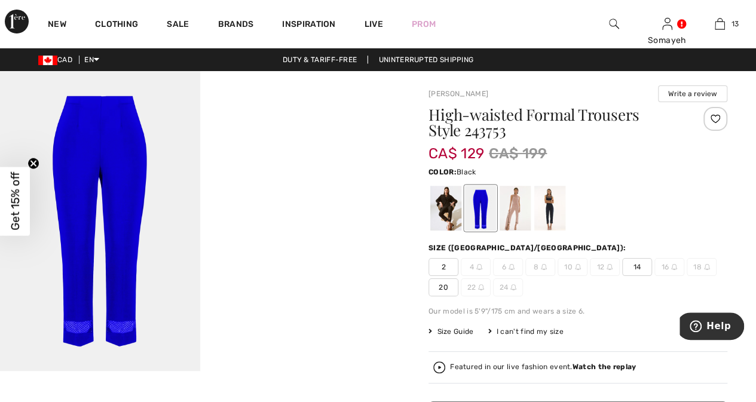
click at [453, 212] on div at bounding box center [445, 208] width 31 height 45
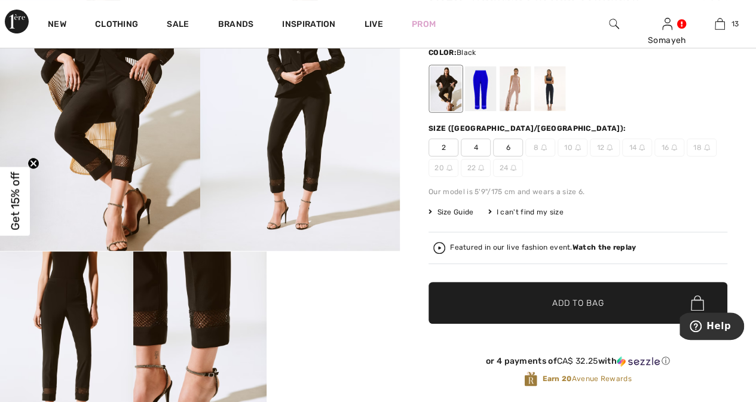
scroll to position [60, 0]
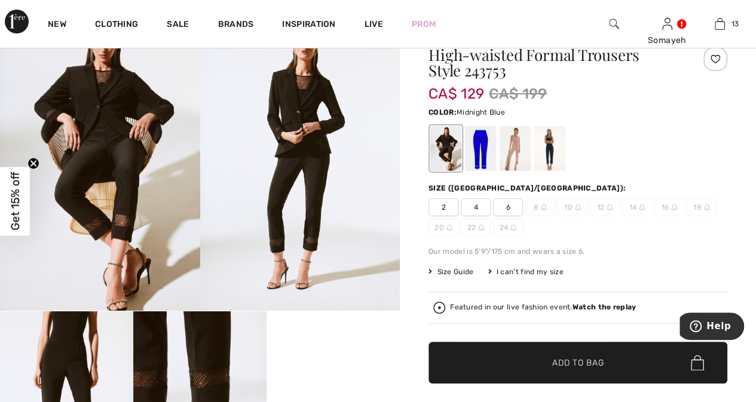
click at [554, 151] on div at bounding box center [549, 148] width 31 height 45
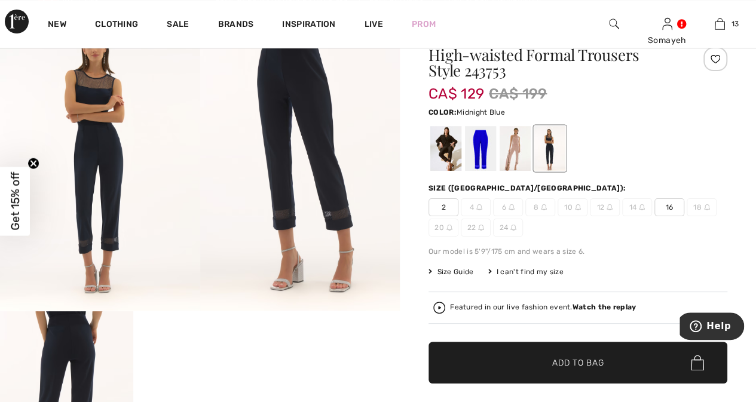
click at [200, 373] on video "Your browser does not support the video tag." at bounding box center [199, 344] width 133 height 67
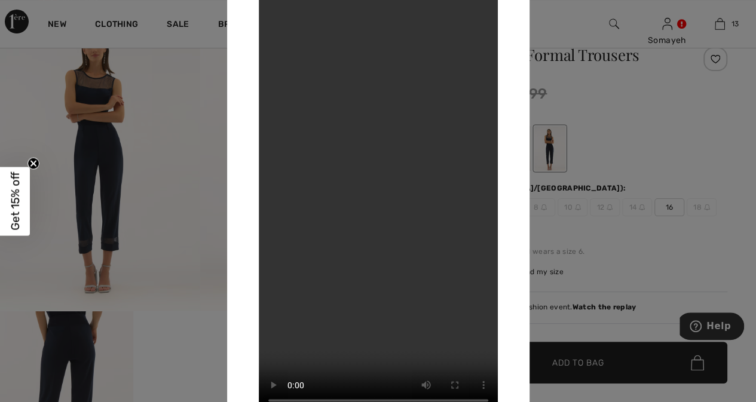
click at [663, 134] on div at bounding box center [378, 201] width 756 height 402
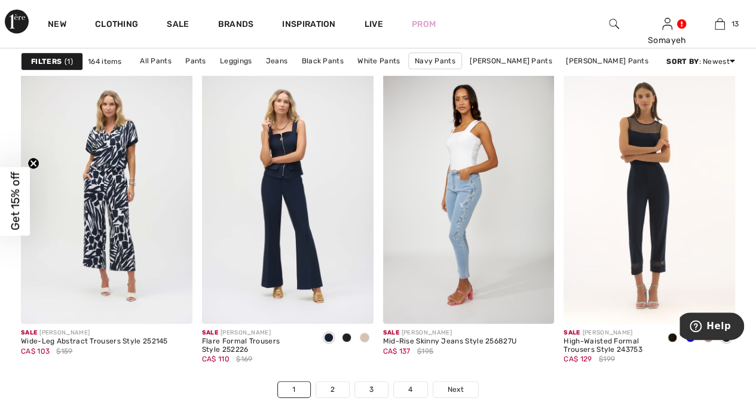
click at [48, 62] on strong "Filters" at bounding box center [46, 61] width 30 height 11
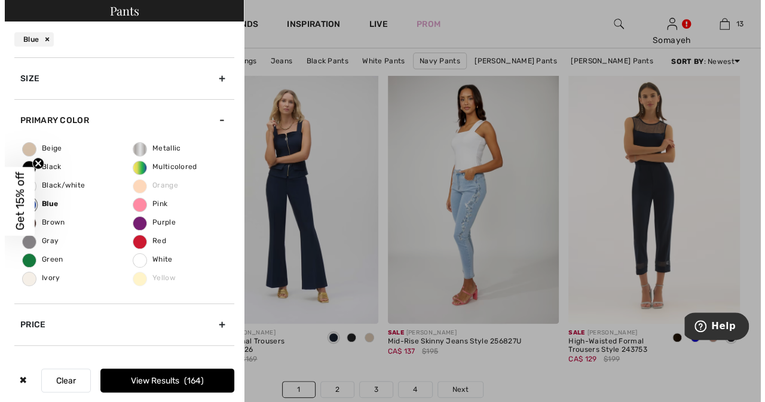
scroll to position [4766, 0]
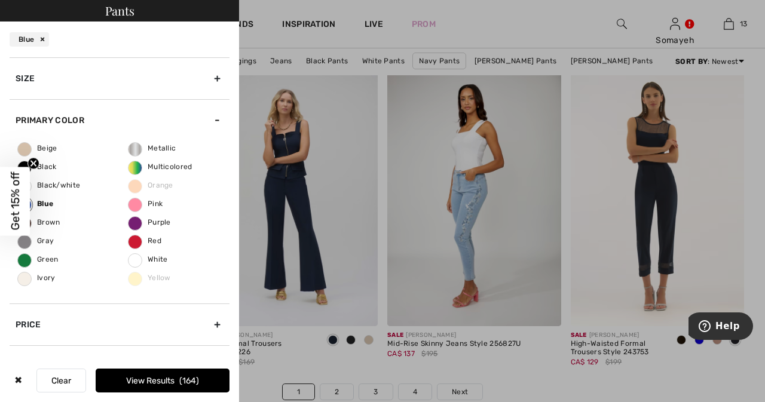
click at [44, 38] on div "Blue" at bounding box center [29, 39] width 39 height 14
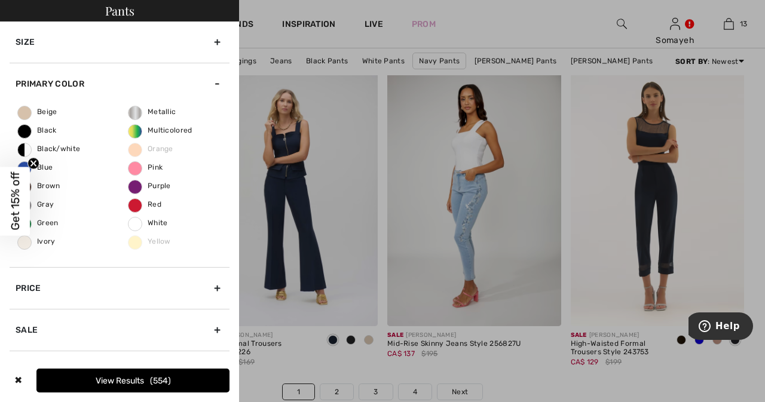
click at [729, 88] on div at bounding box center [382, 201] width 765 height 402
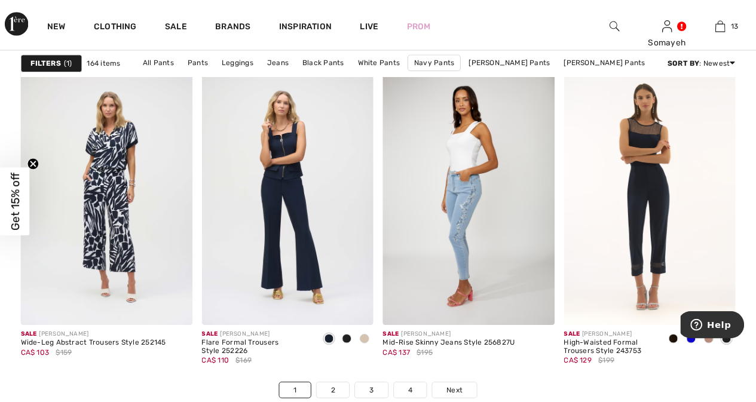
scroll to position [4718, 0]
